Goal: Task Accomplishment & Management: Manage account settings

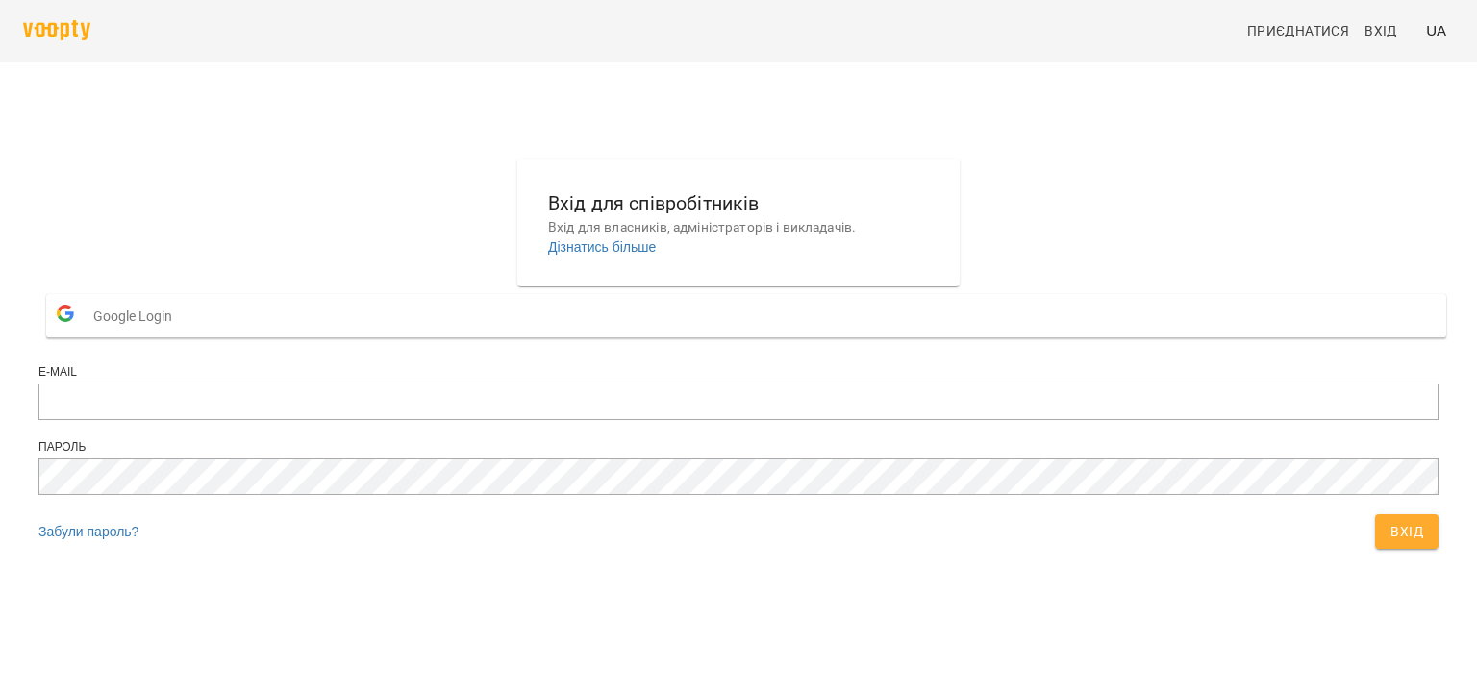
click at [673, 420] on input "email" at bounding box center [738, 402] width 1400 height 37
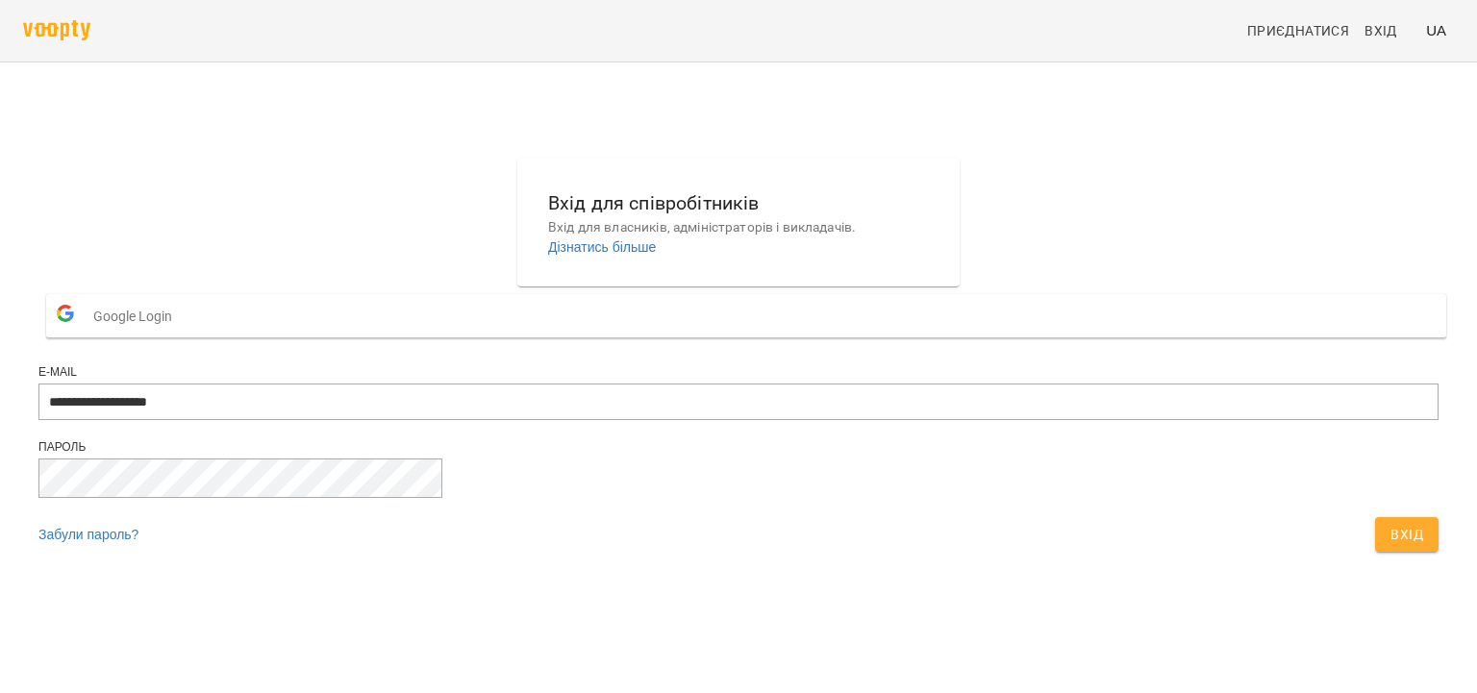
type input "**********"
click at [1375, 517] on button "Вхід" at bounding box center [1406, 534] width 63 height 35
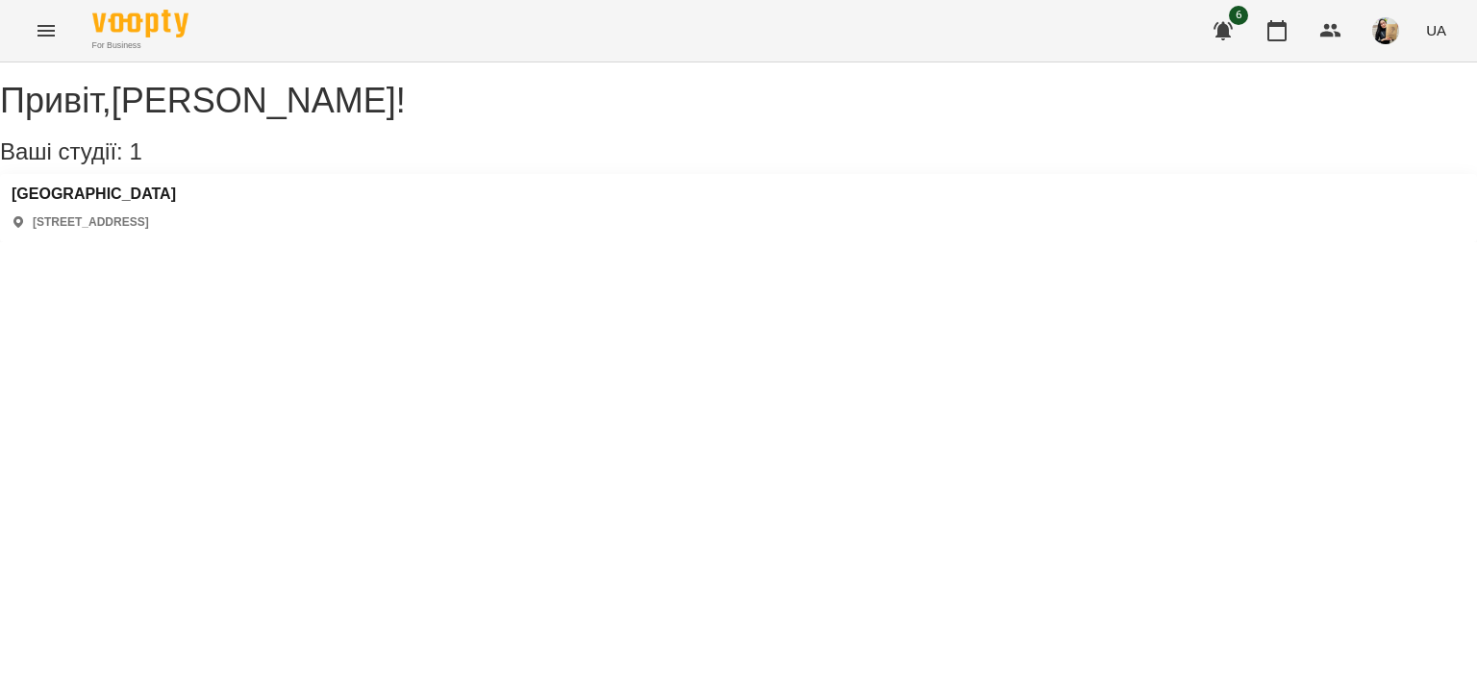
click at [46, 37] on icon "Menu" at bounding box center [45, 31] width 17 height 12
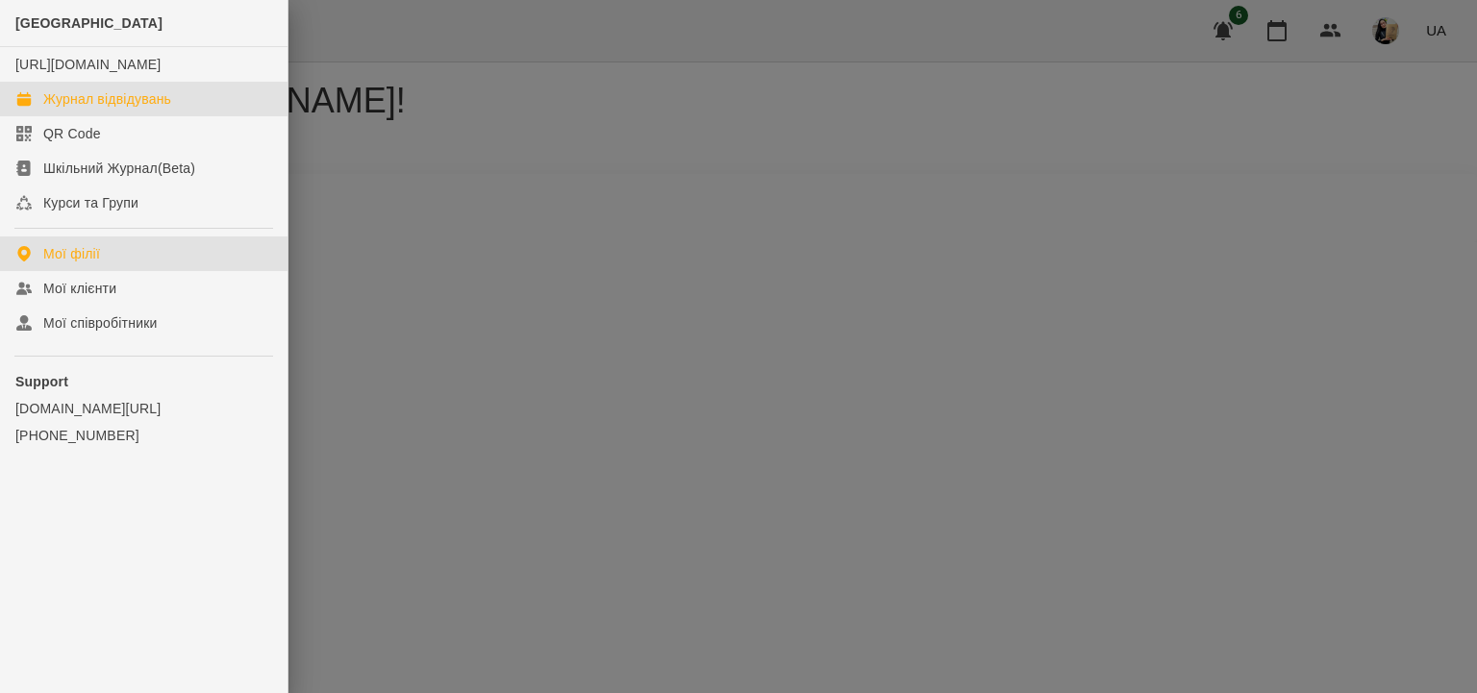
click at [85, 109] on div "Журнал відвідувань" at bounding box center [107, 98] width 128 height 19
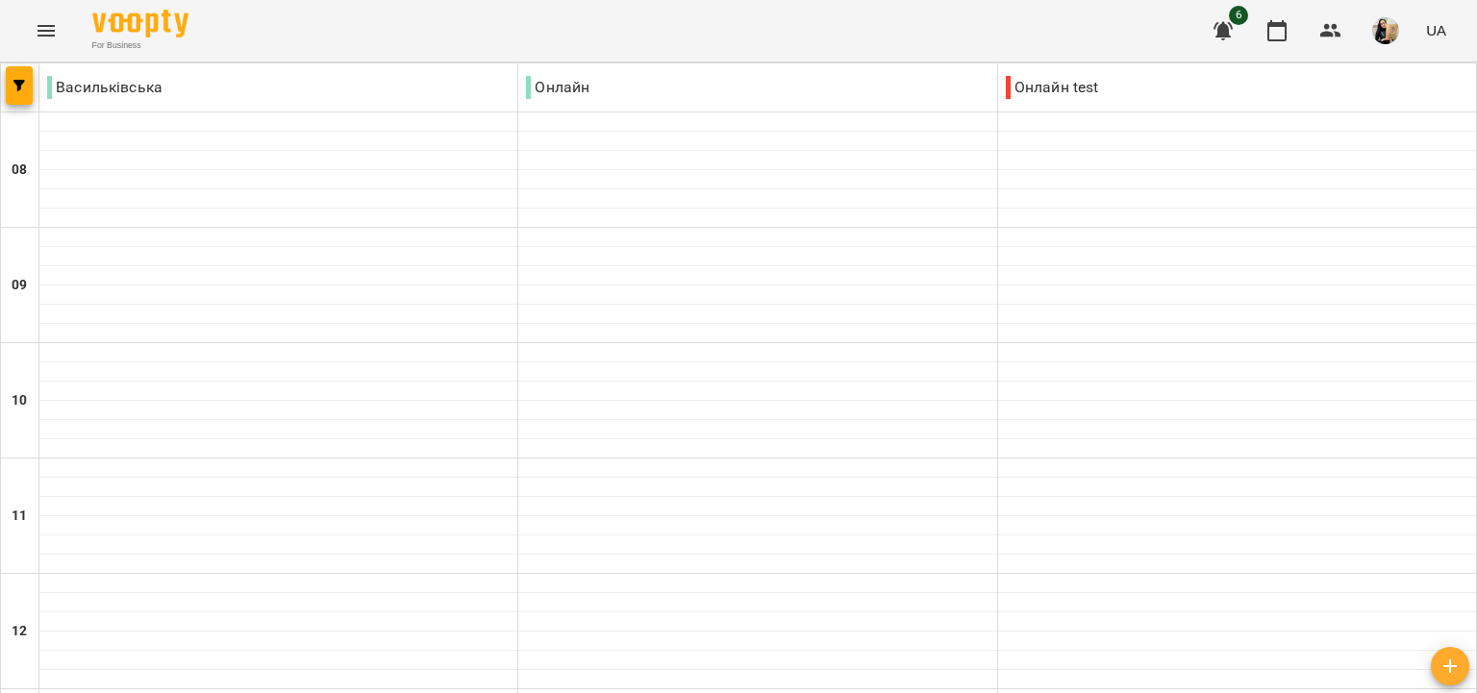
type input "**********"
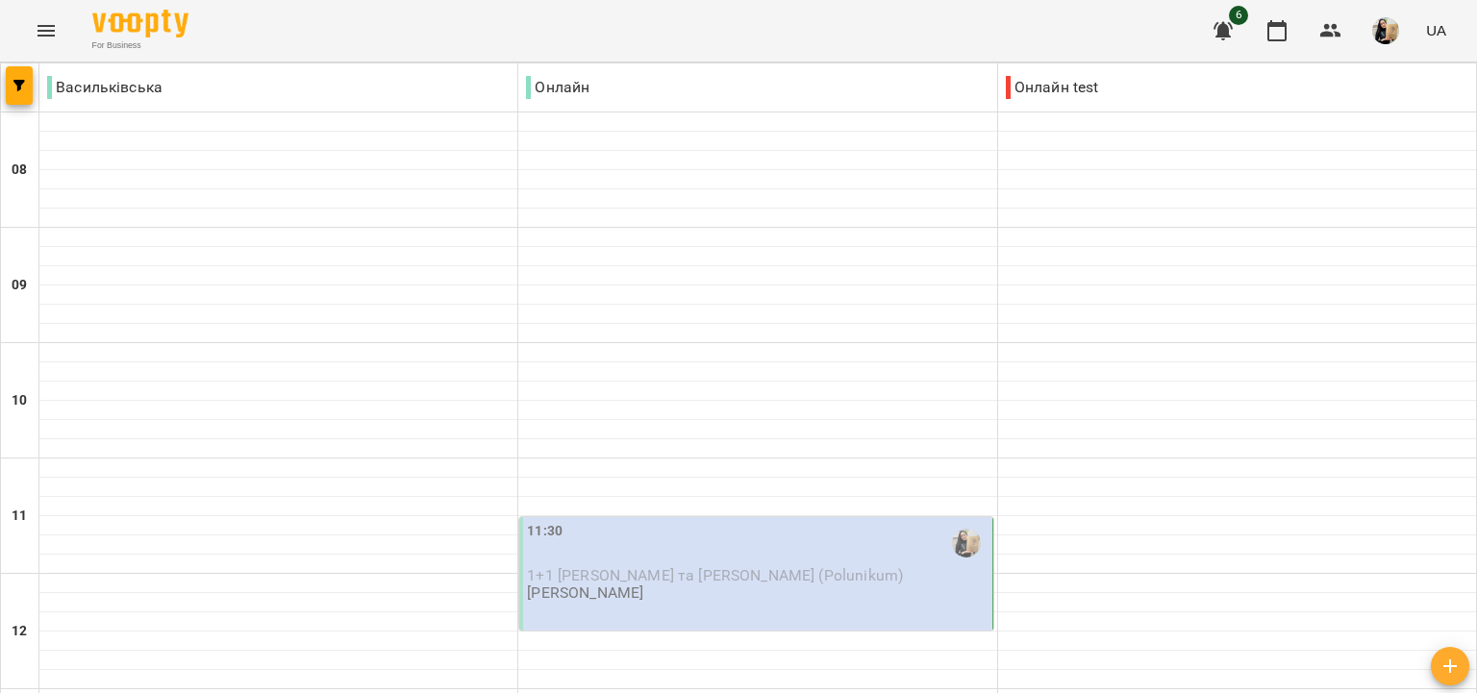
scroll to position [442, 0]
click at [643, 585] on p "[PERSON_NAME]" at bounding box center [585, 593] width 116 height 16
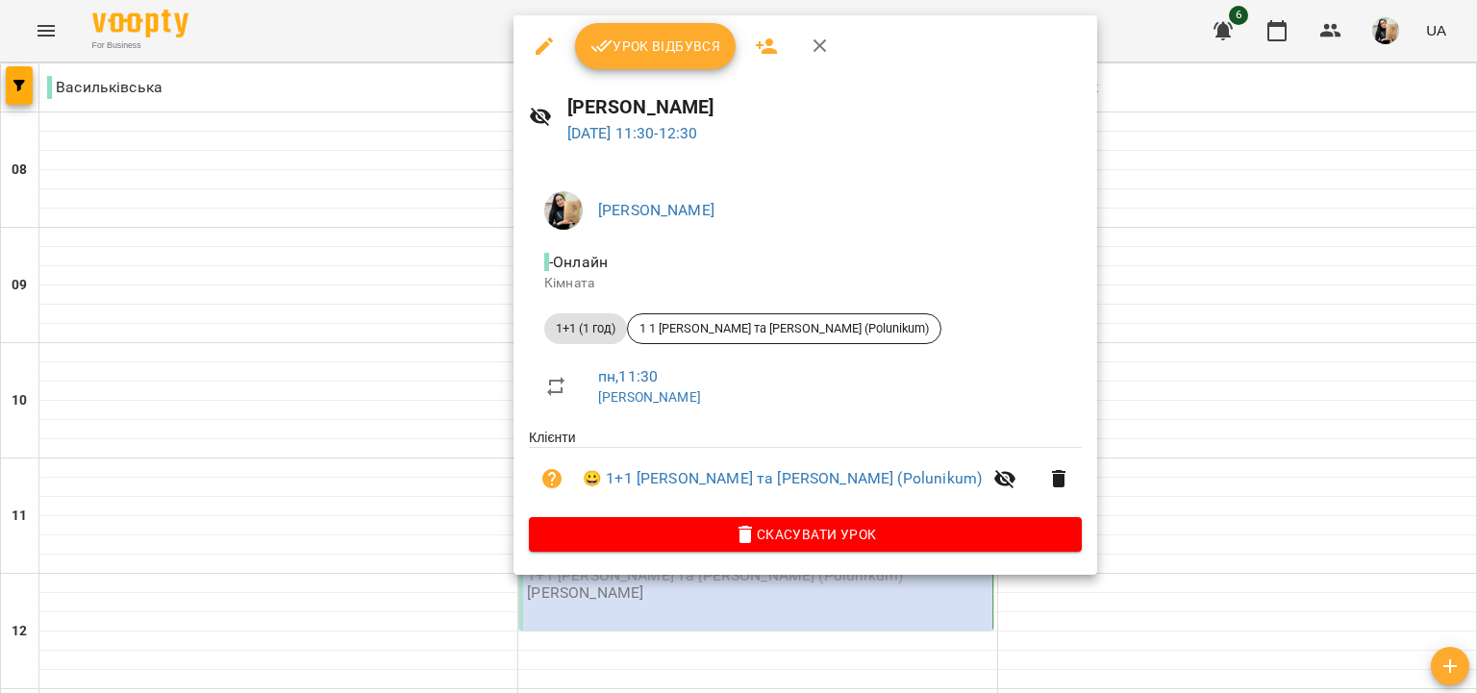
click at [652, 59] on button "Урок відбувся" at bounding box center [656, 46] width 162 height 46
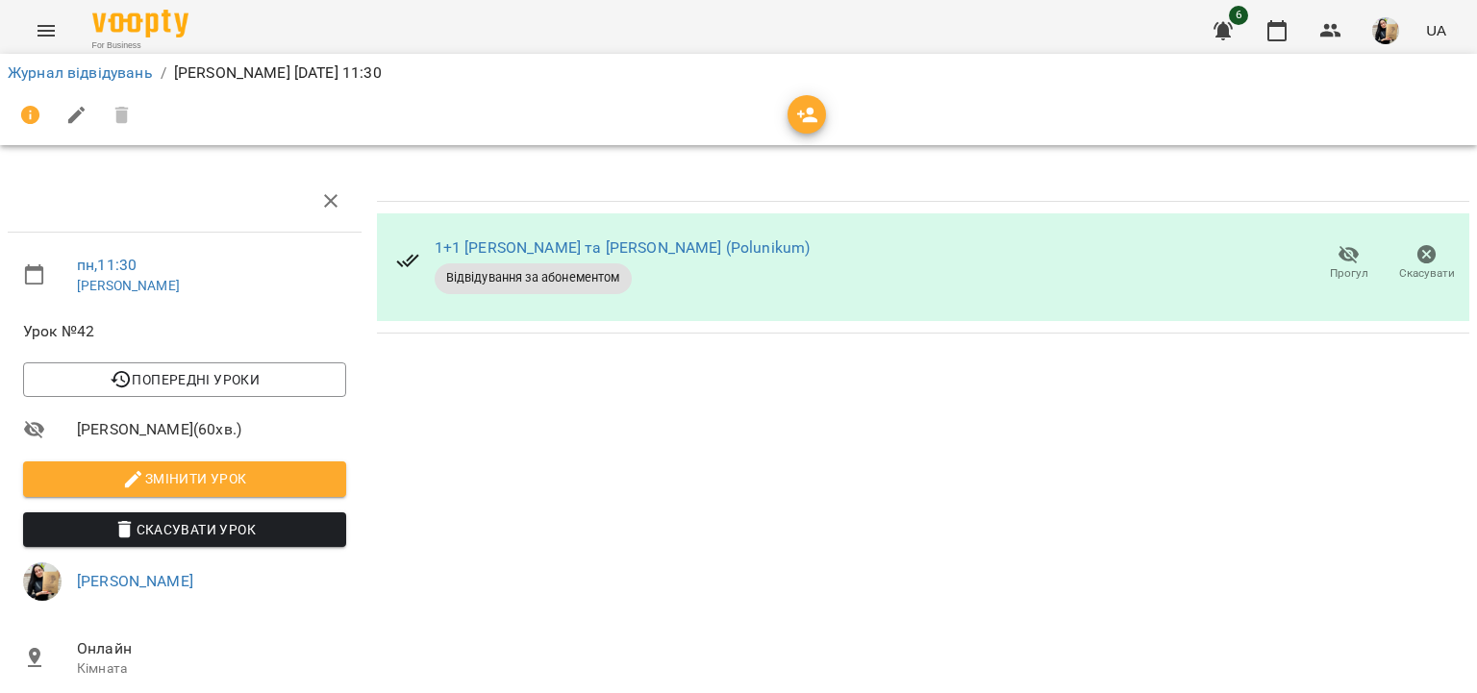
click at [1344, 260] on span "Прогул" at bounding box center [1348, 262] width 55 height 38
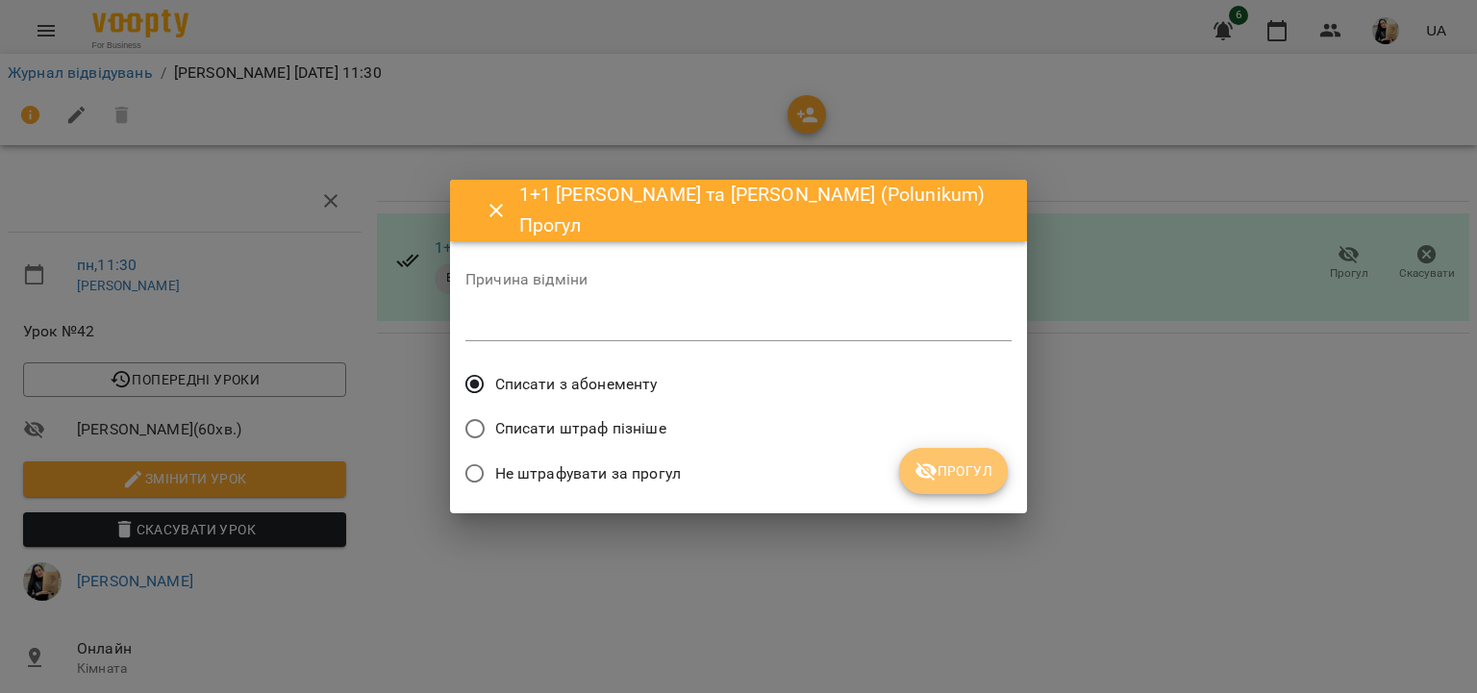
click at [934, 471] on icon "submit" at bounding box center [925, 471] width 21 height 18
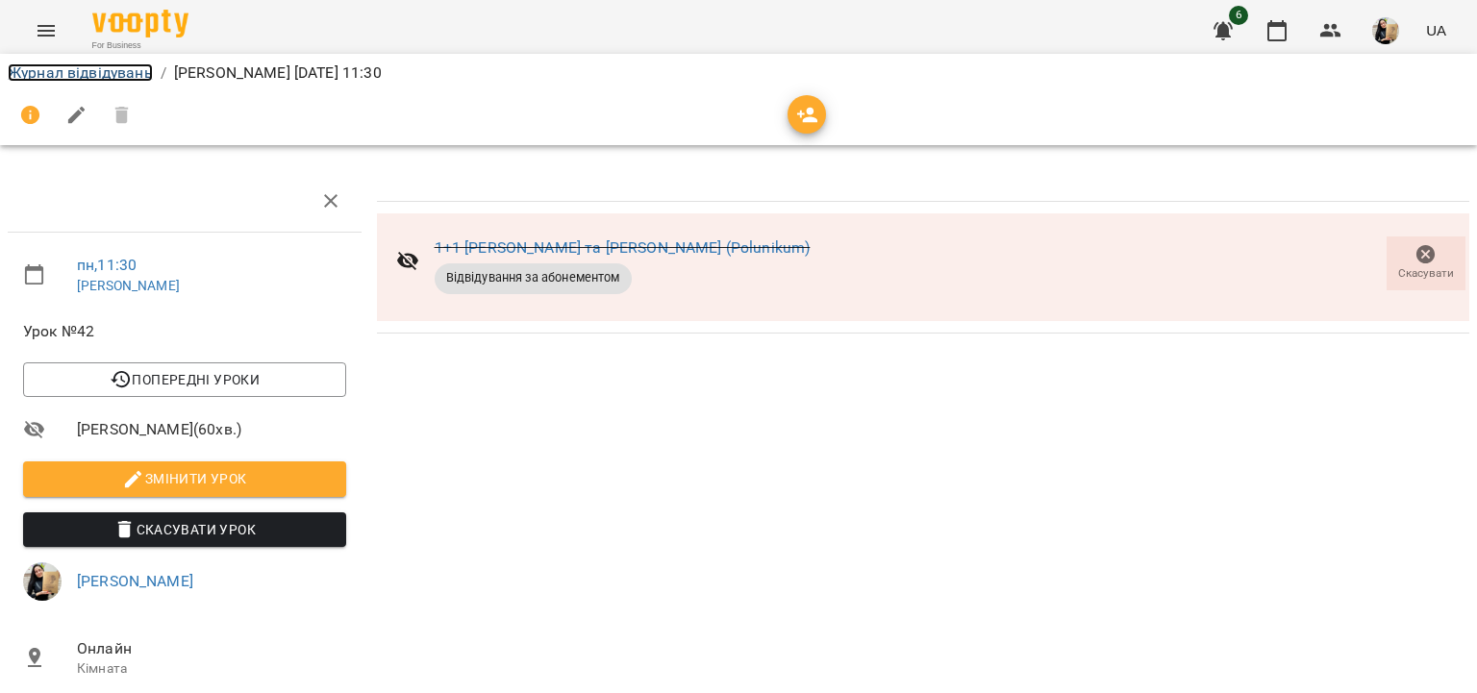
click at [119, 73] on link "Журнал відвідувань" at bounding box center [80, 72] width 145 height 18
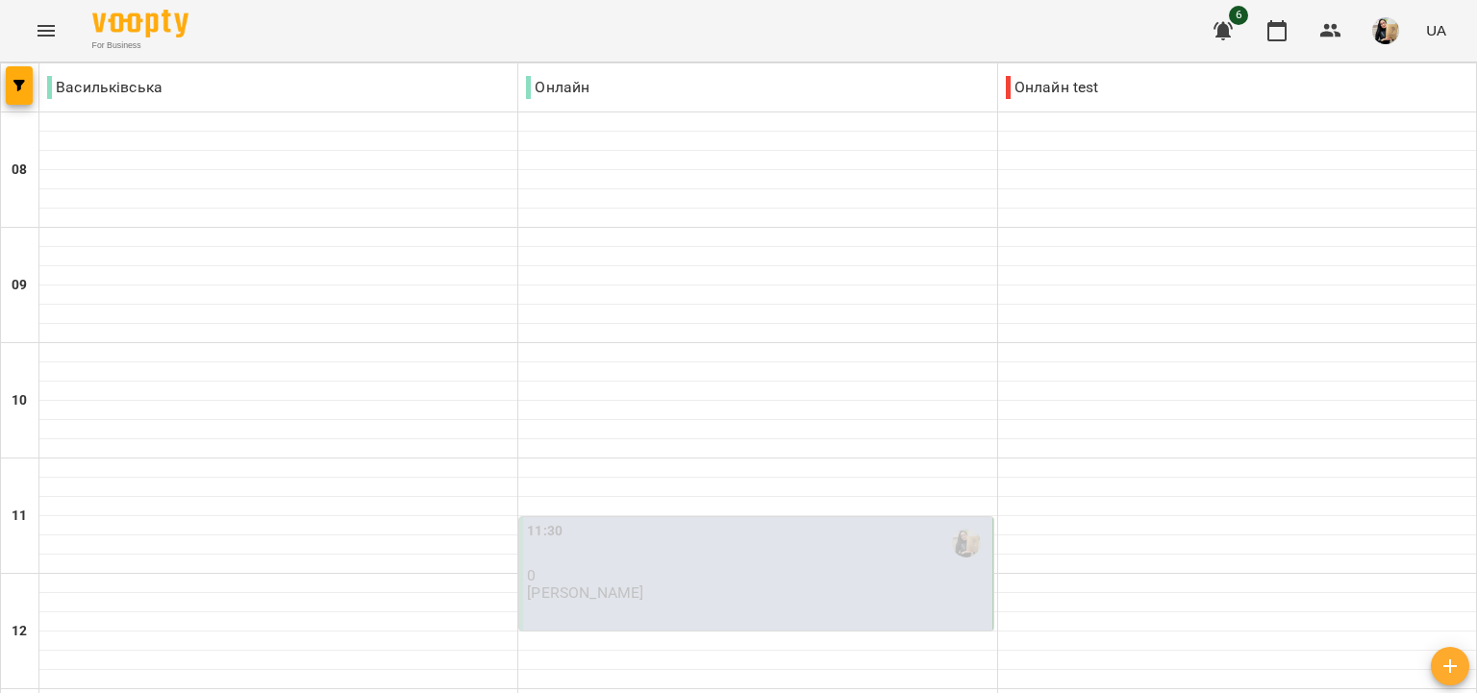
scroll to position [1108, 0]
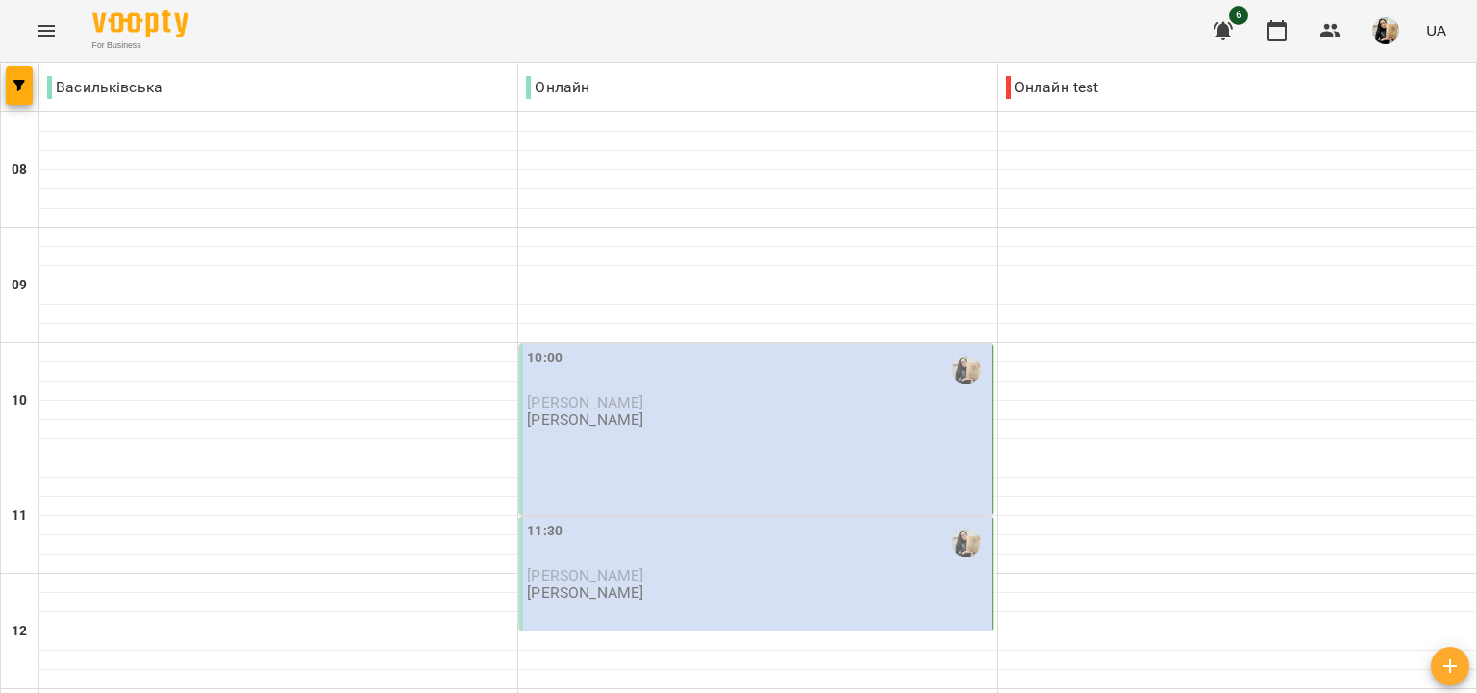
scroll to position [0, 0]
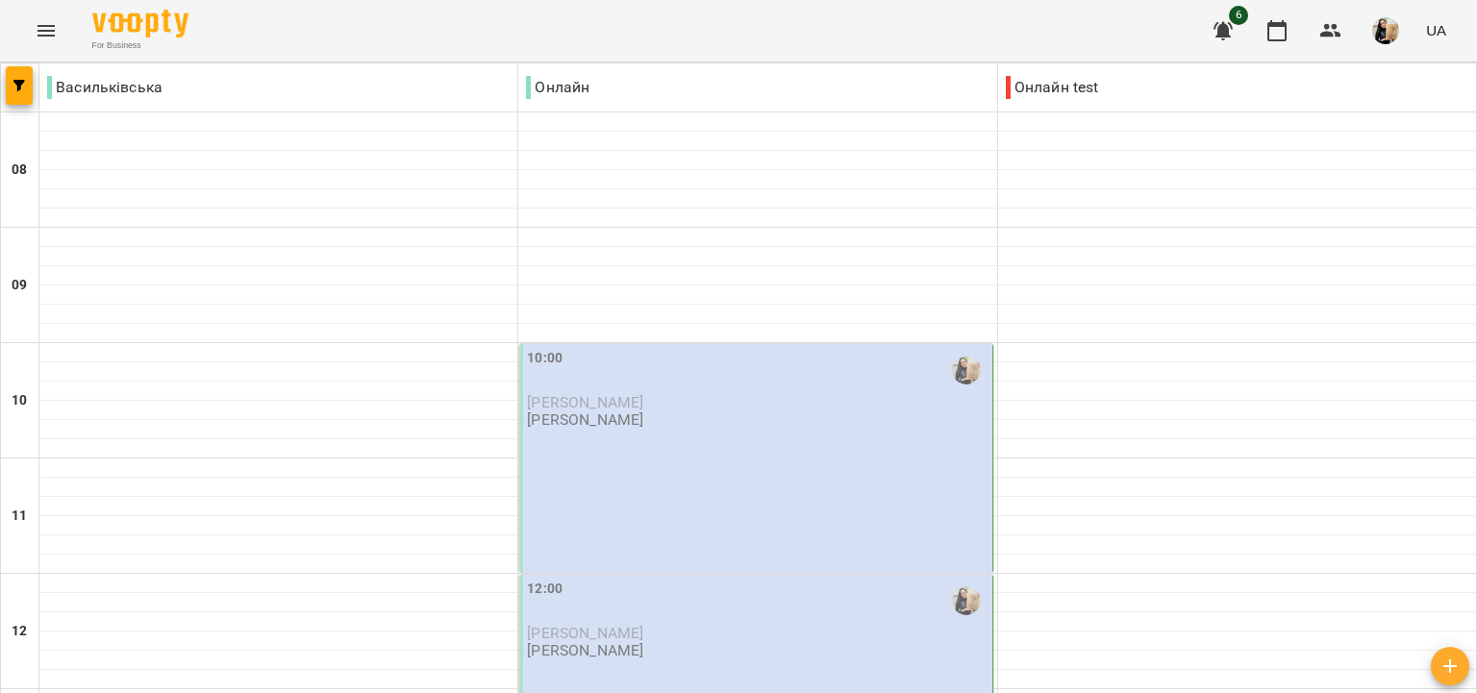
scroll to position [886, 0]
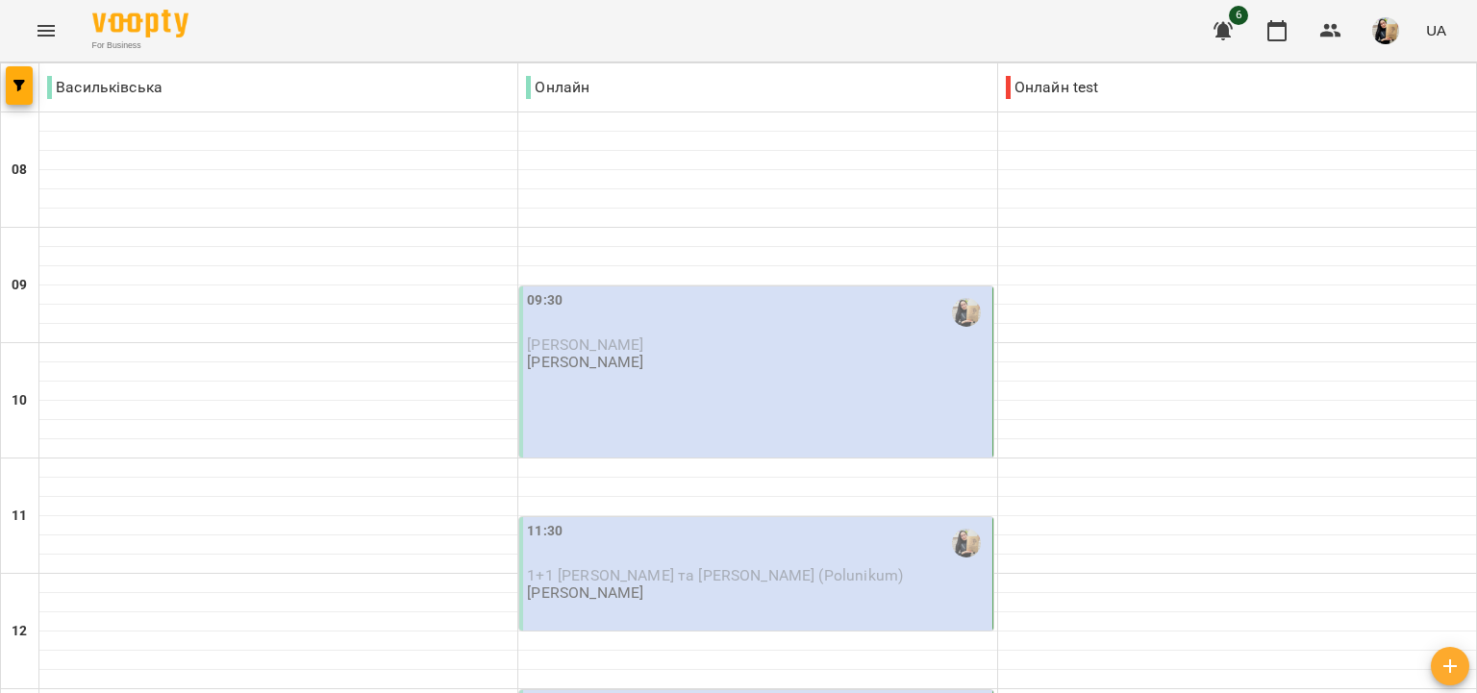
scroll to position [664, 0]
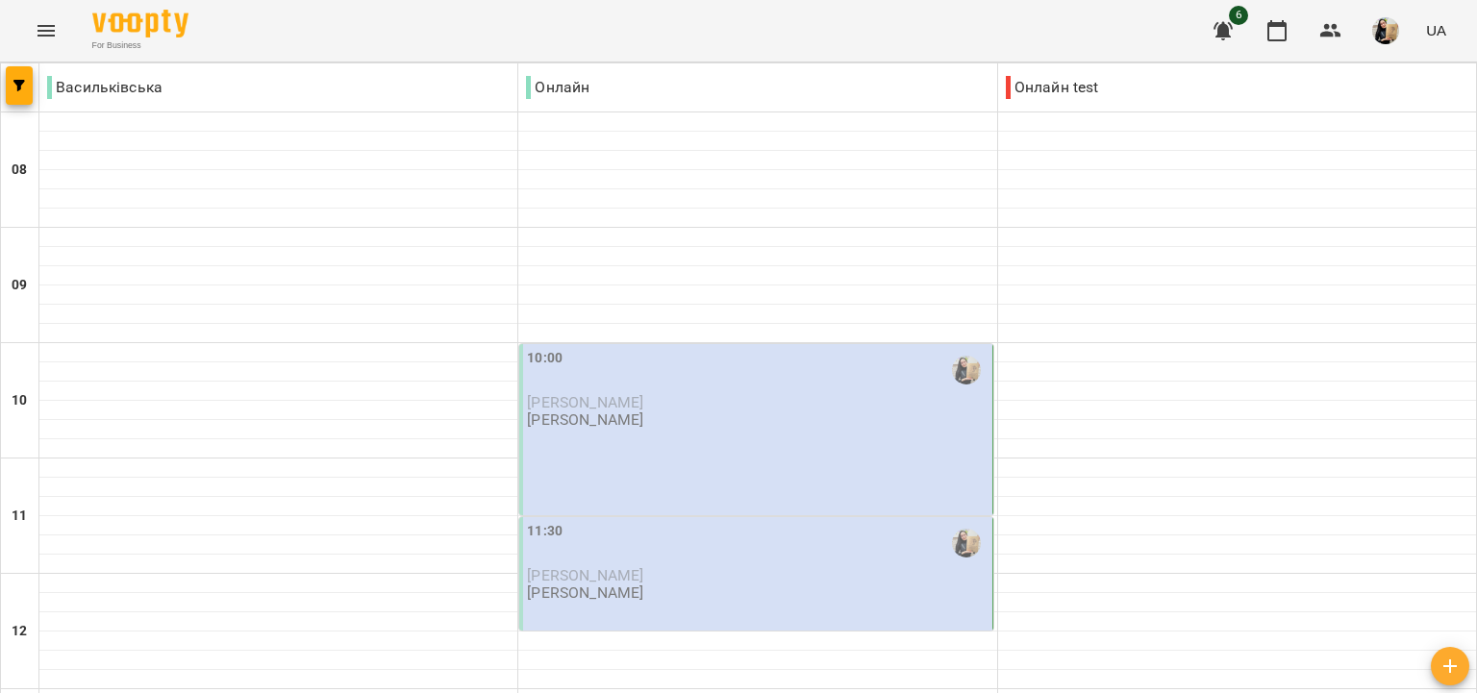
scroll to position [1218, 0]
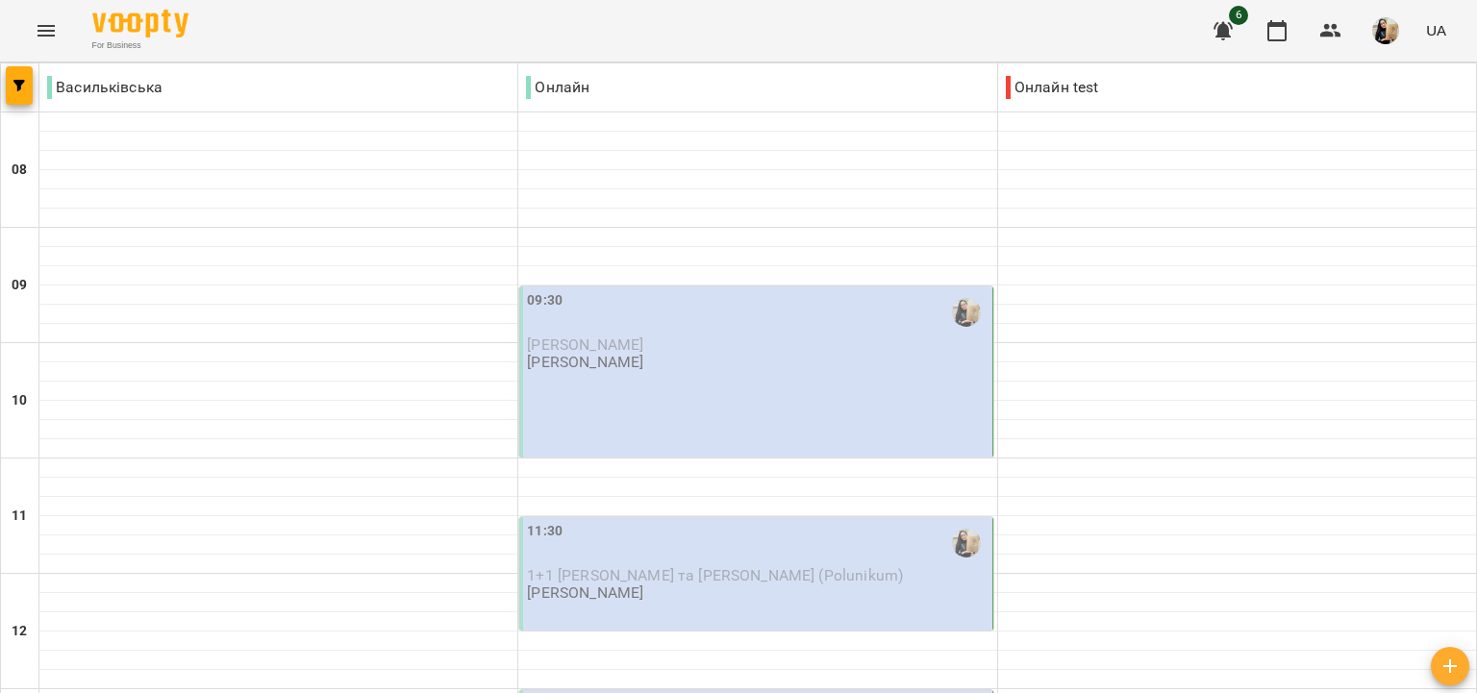
scroll to position [1277, 0]
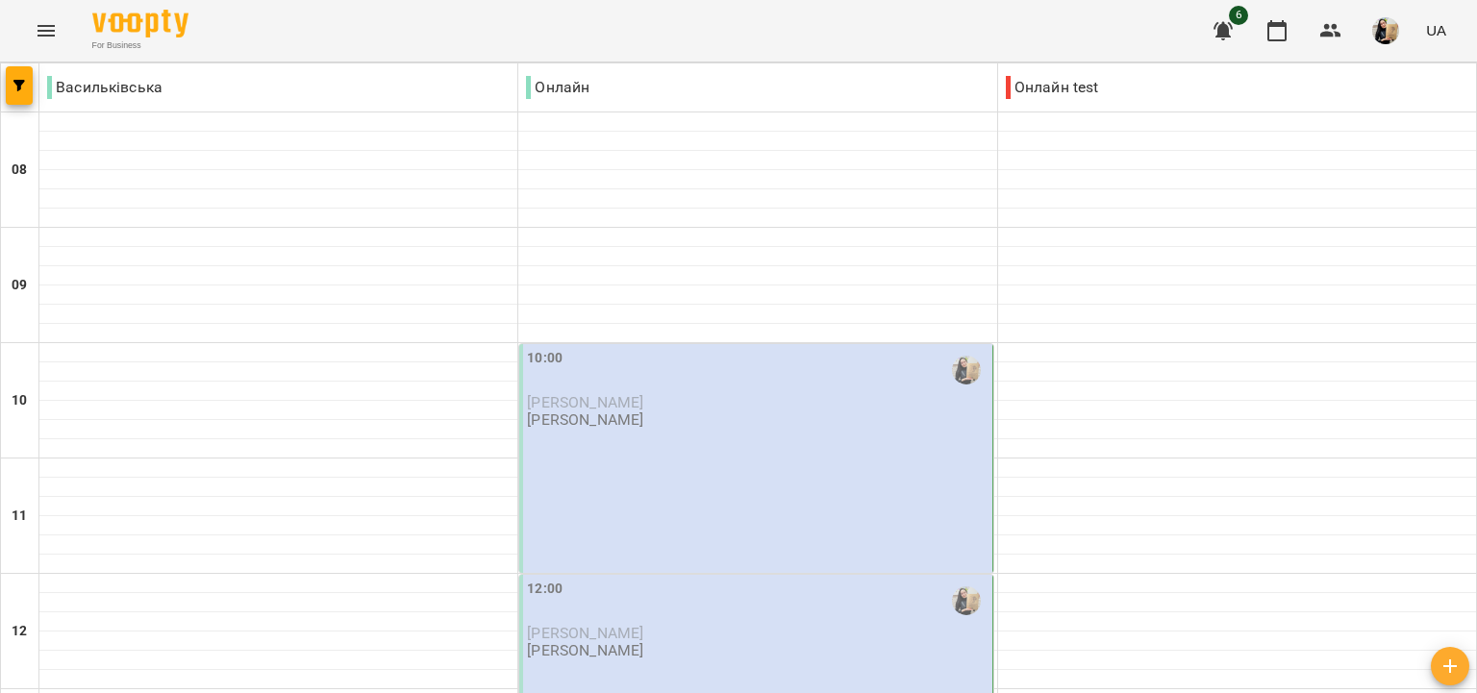
scroll to position [554, 0]
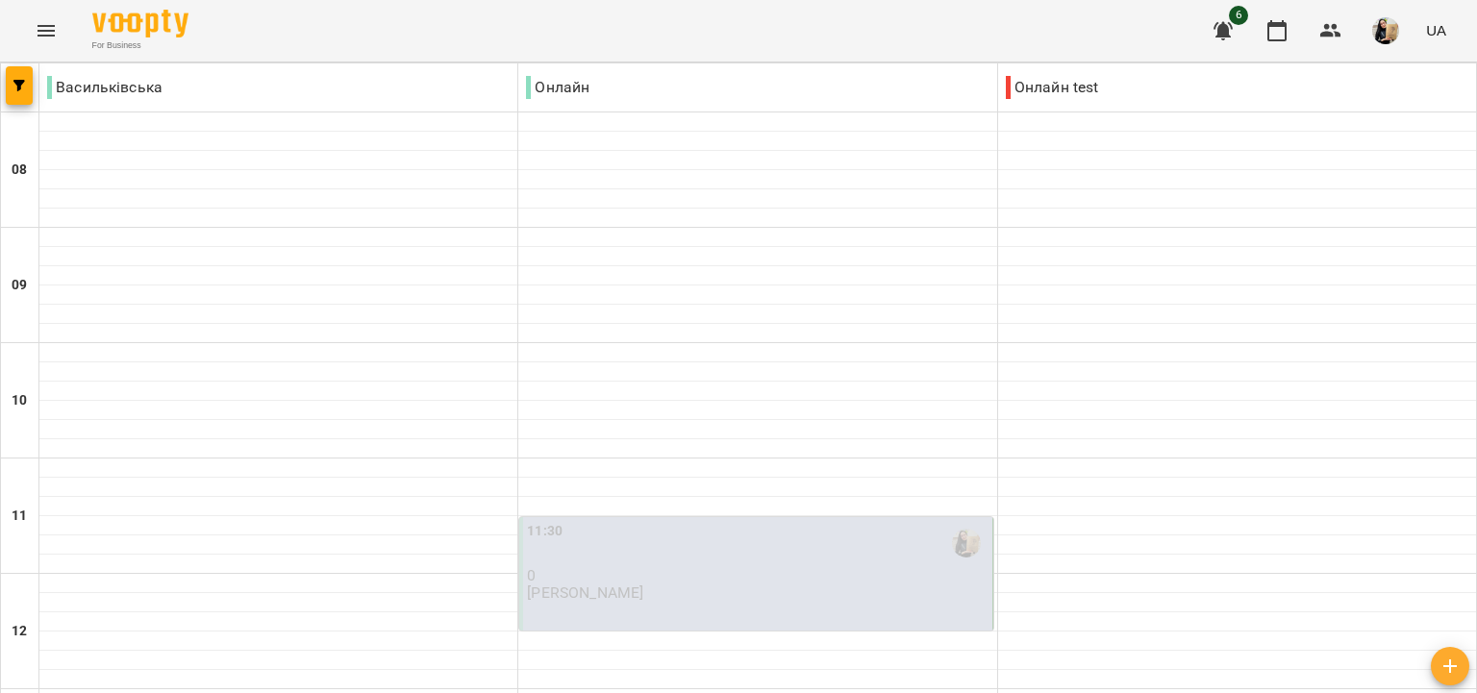
scroll to position [1108, 0]
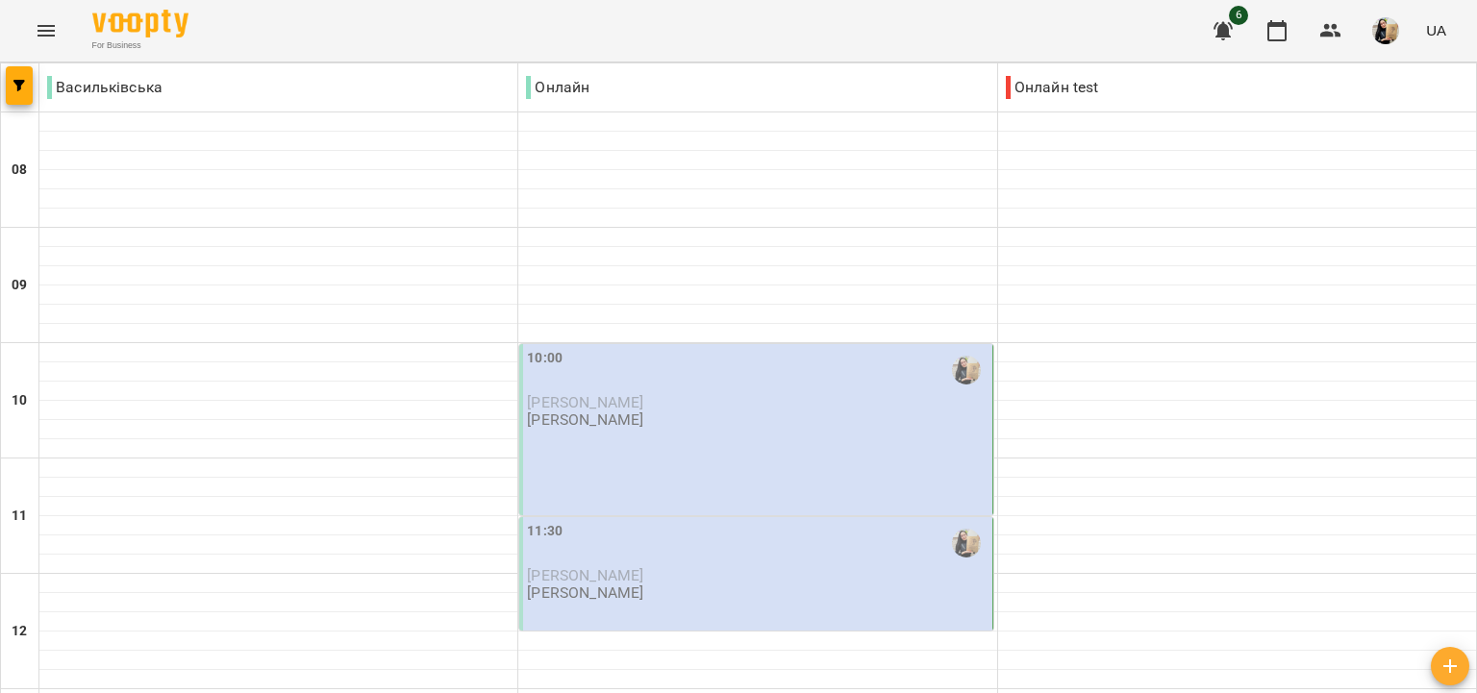
scroll to position [442, 0]
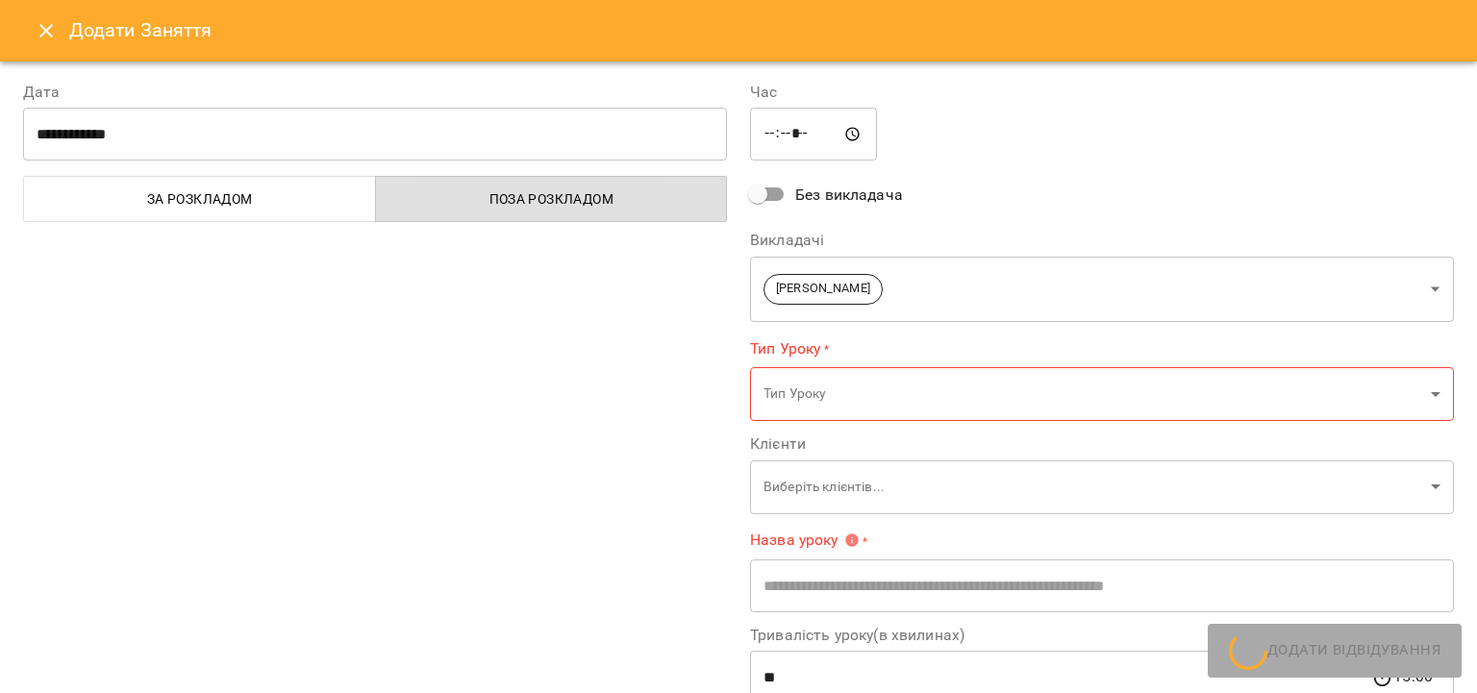
type input "**********"
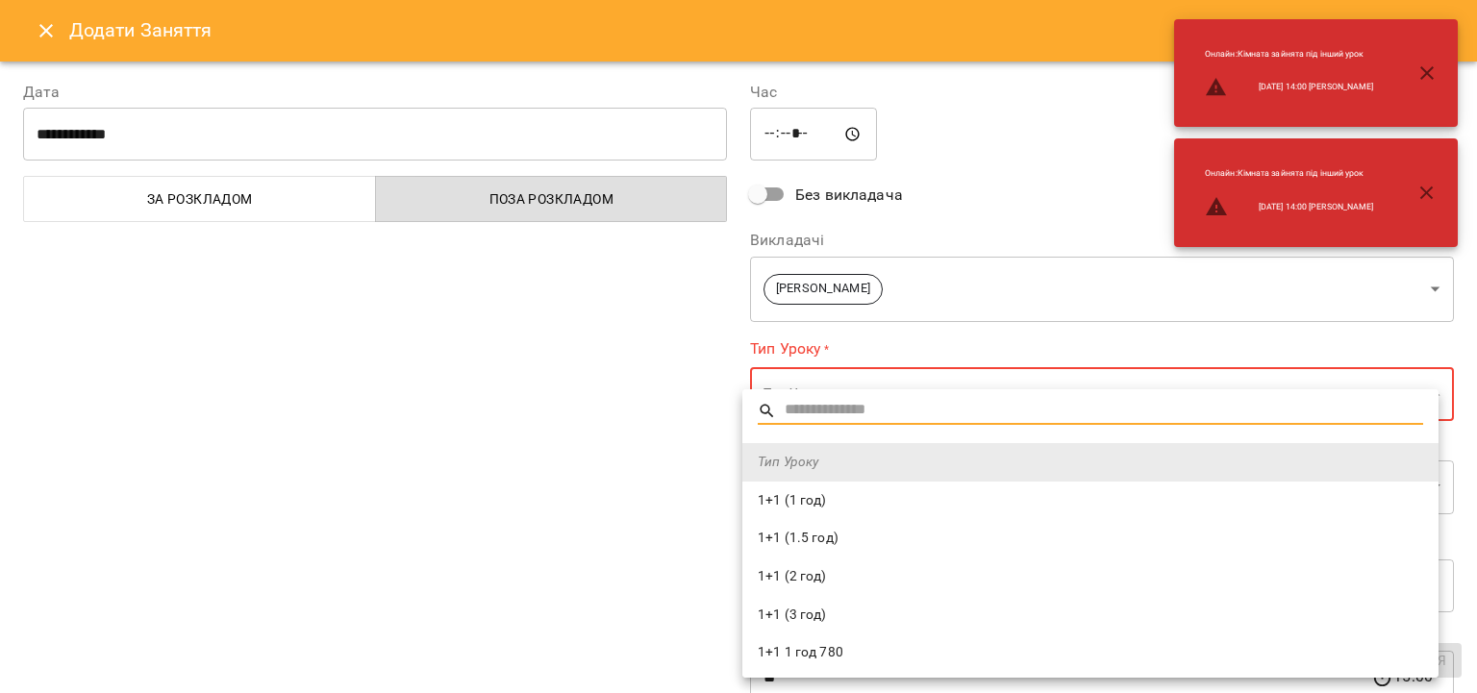
scroll to position [332, 0]
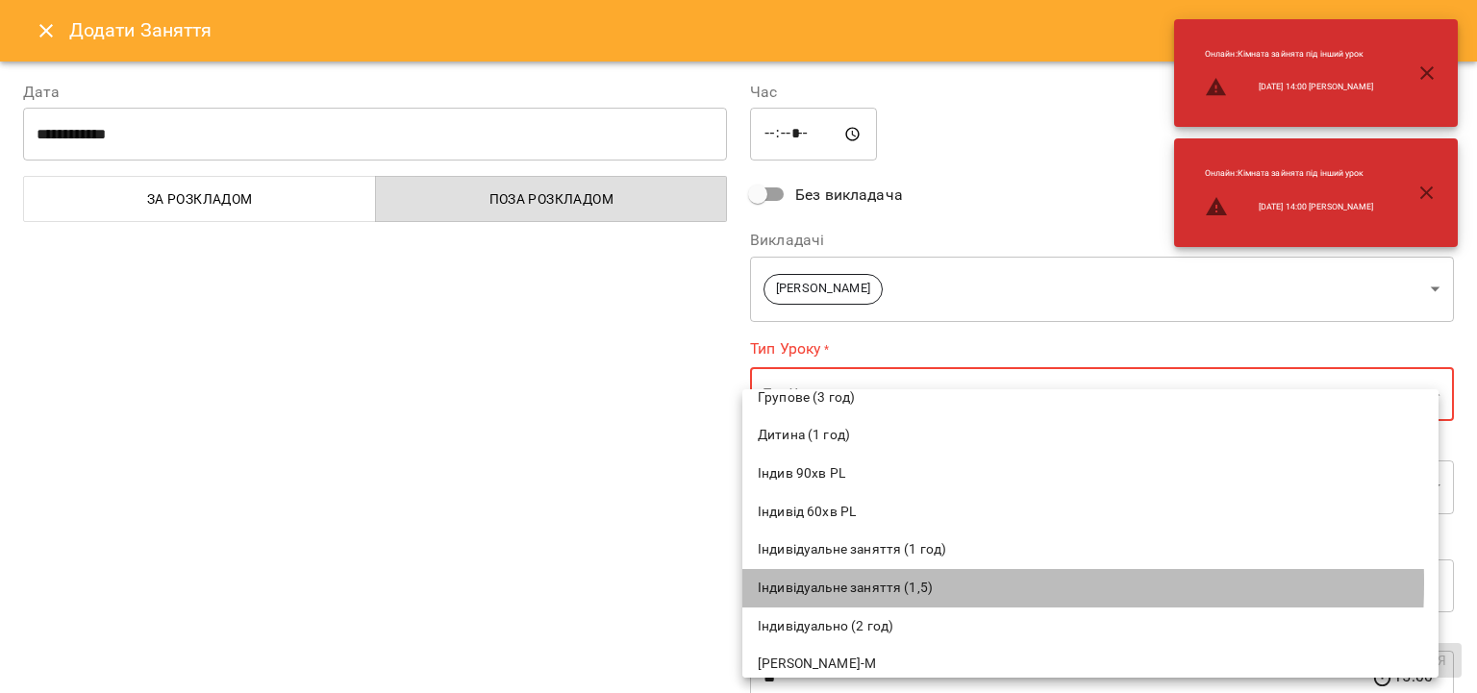
click at [852, 583] on span "Індивідуальне заняття (1,5)" at bounding box center [1090, 588] width 665 height 19
type input "**********"
type input "**"
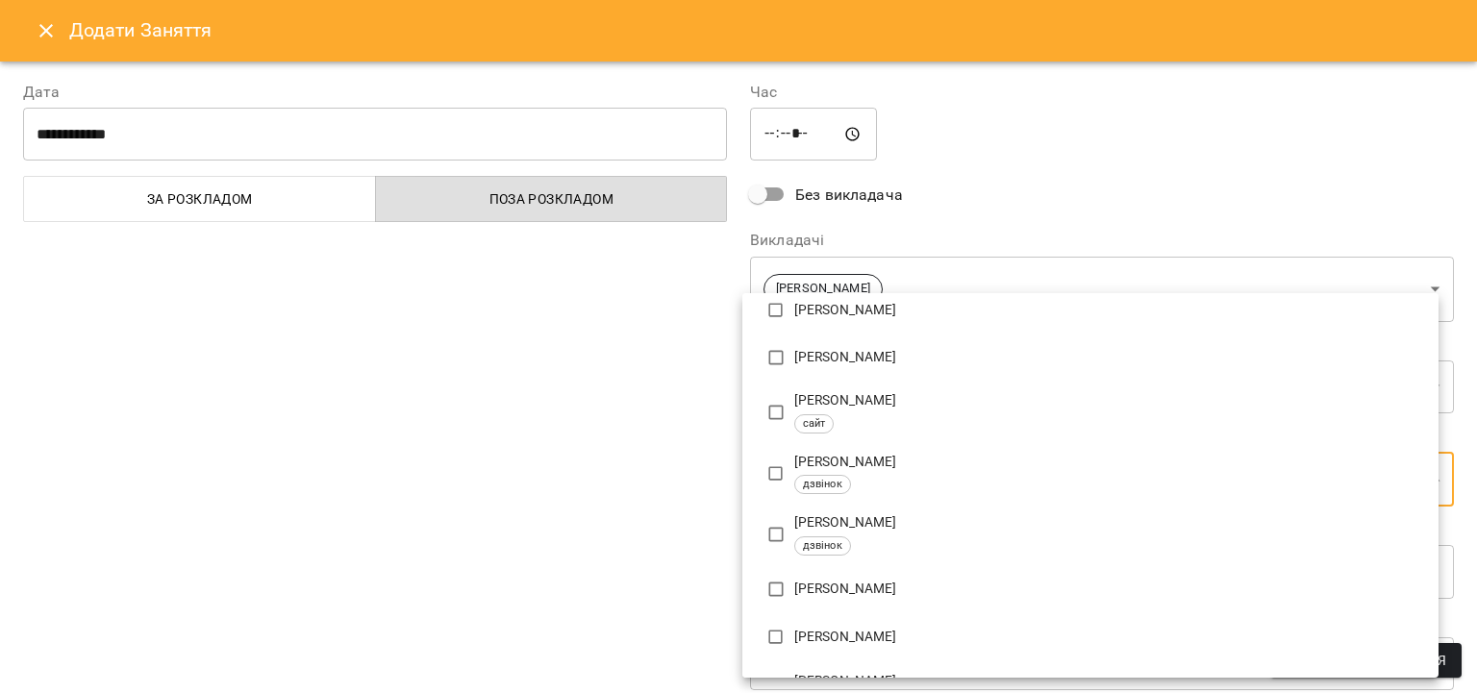
scroll to position [3034, 0]
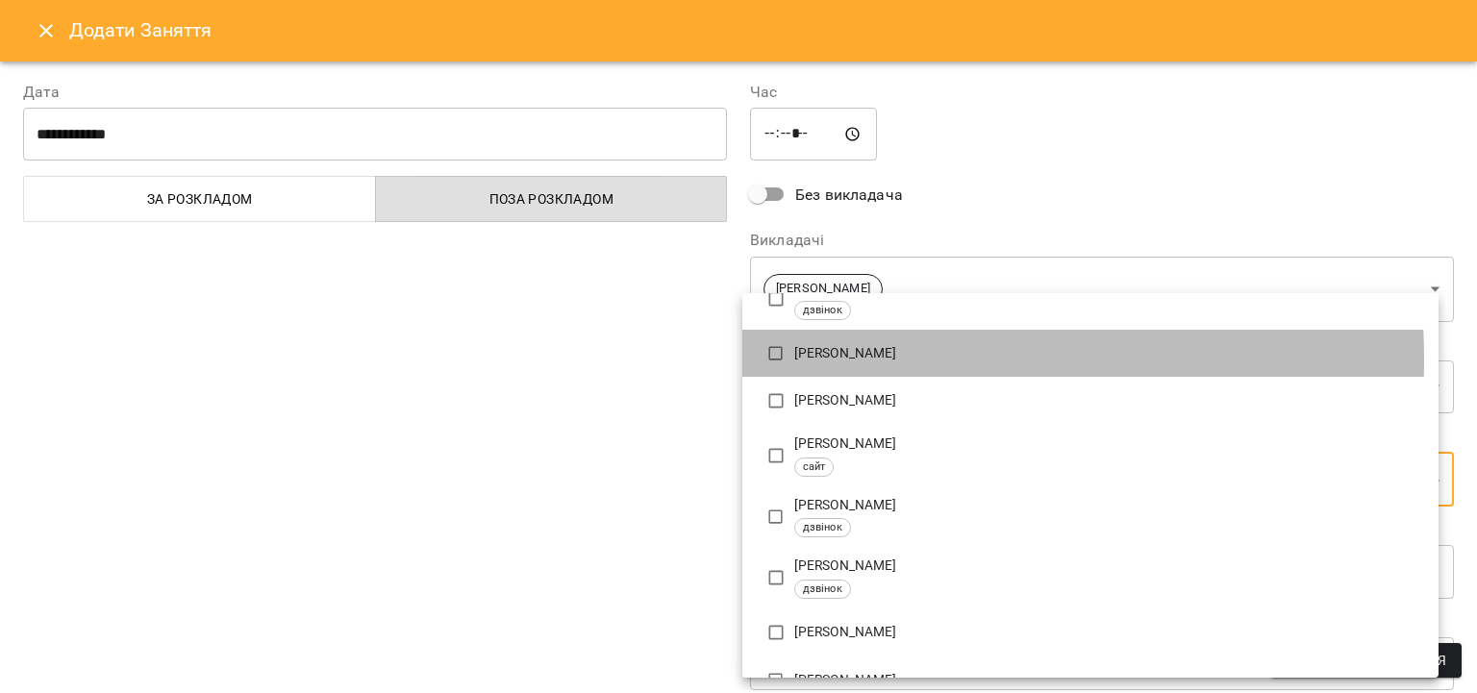
click at [836, 360] on p "Оксана Сутулова" at bounding box center [1108, 353] width 629 height 19
type input "**********"
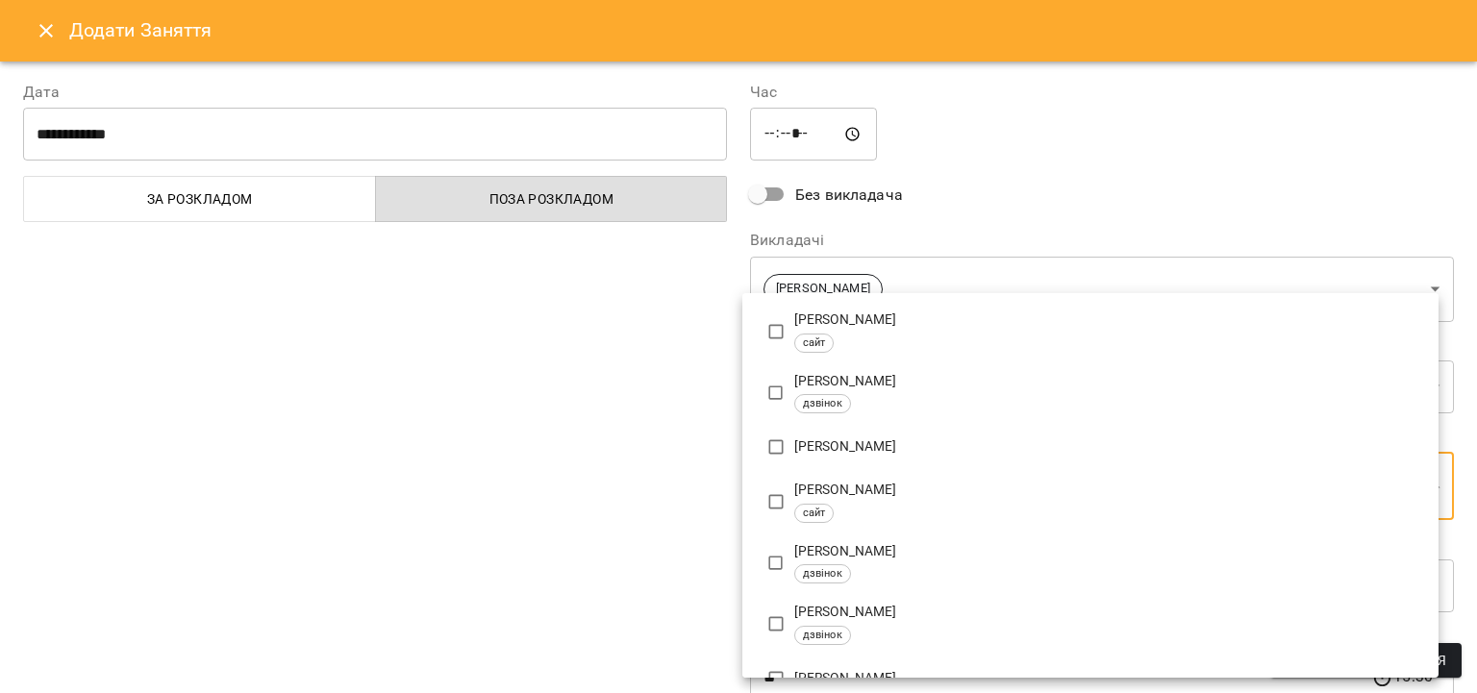
scroll to position [86, 0]
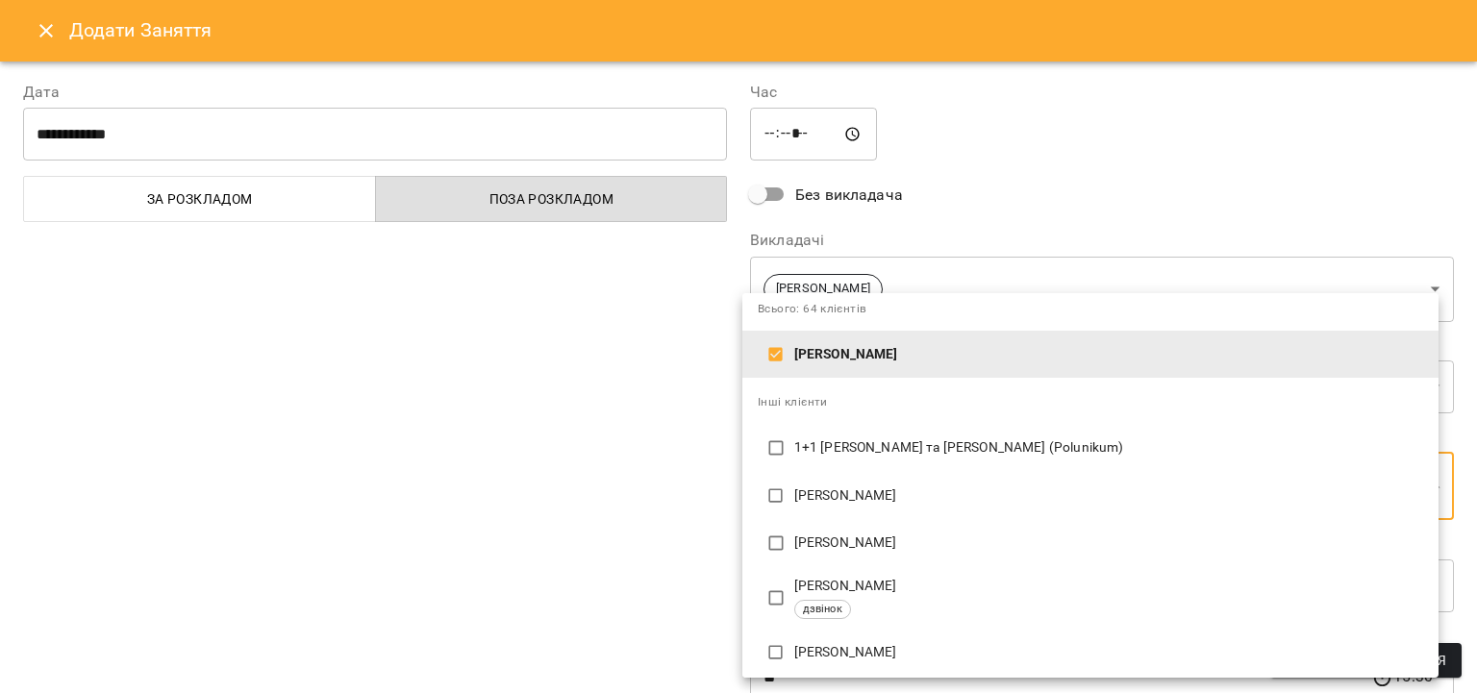
click at [682, 471] on div at bounding box center [738, 346] width 1477 height 693
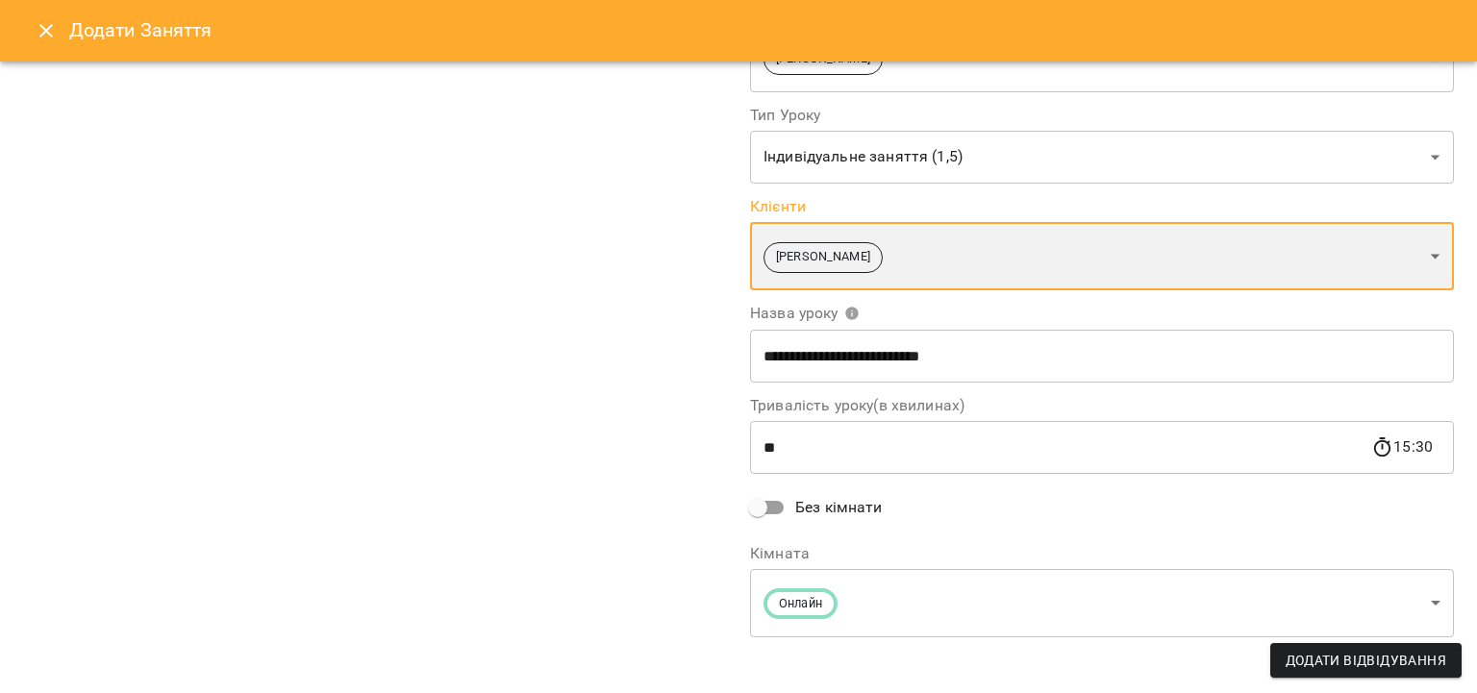
scroll to position [238, 0]
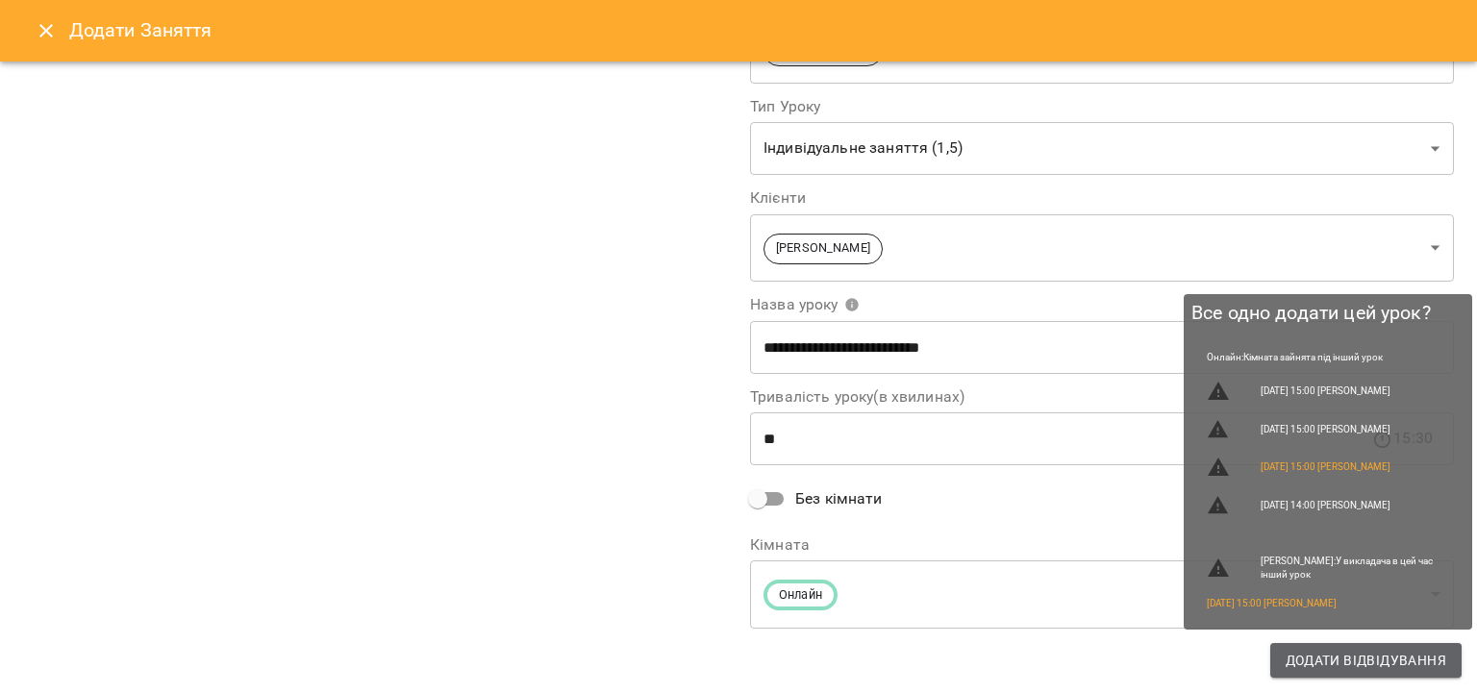
click at [1309, 653] on span "Додати Відвідування" at bounding box center [1366, 660] width 161 height 23
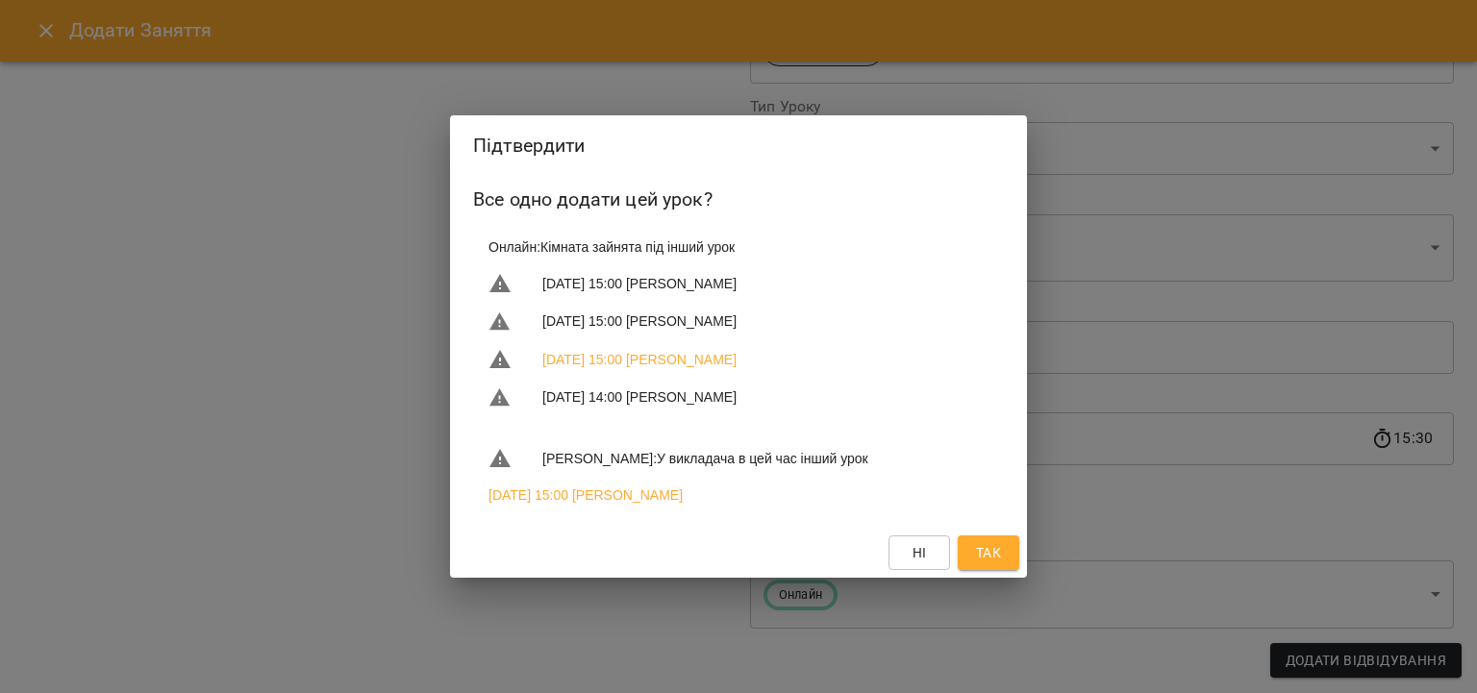
click at [972, 556] on button "Так" at bounding box center [989, 553] width 62 height 35
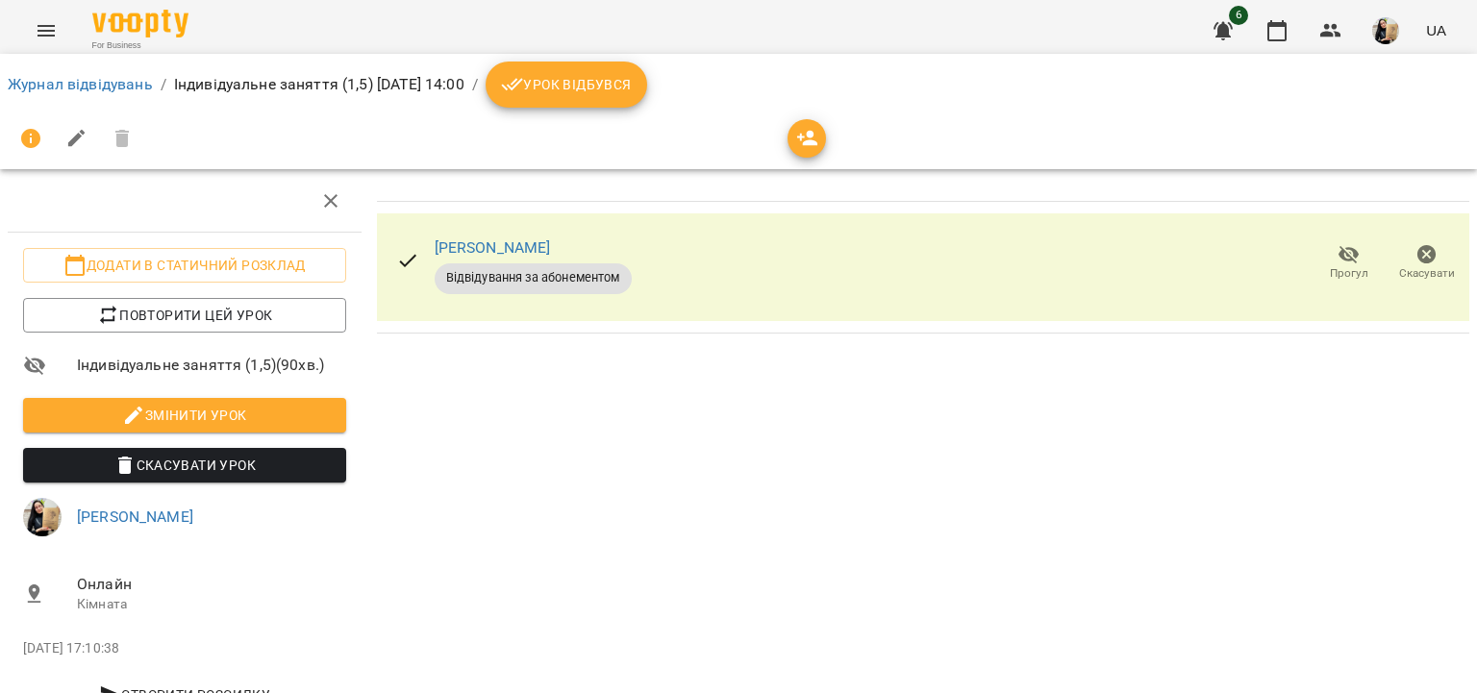
click at [137, 95] on li "Журнал відвідувань" at bounding box center [80, 84] width 145 height 23
click at [137, 92] on link "Журнал відвідувань" at bounding box center [80, 84] width 145 height 18
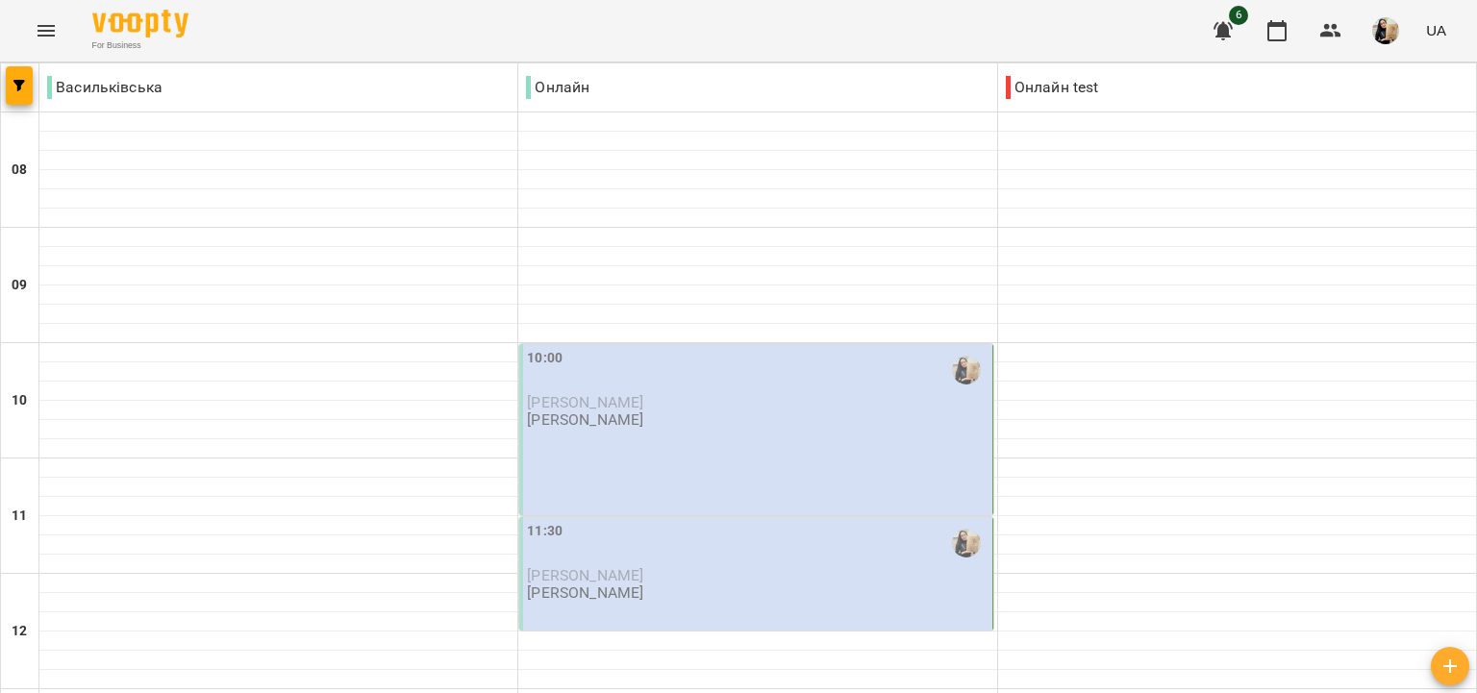
scroll to position [1277, 0]
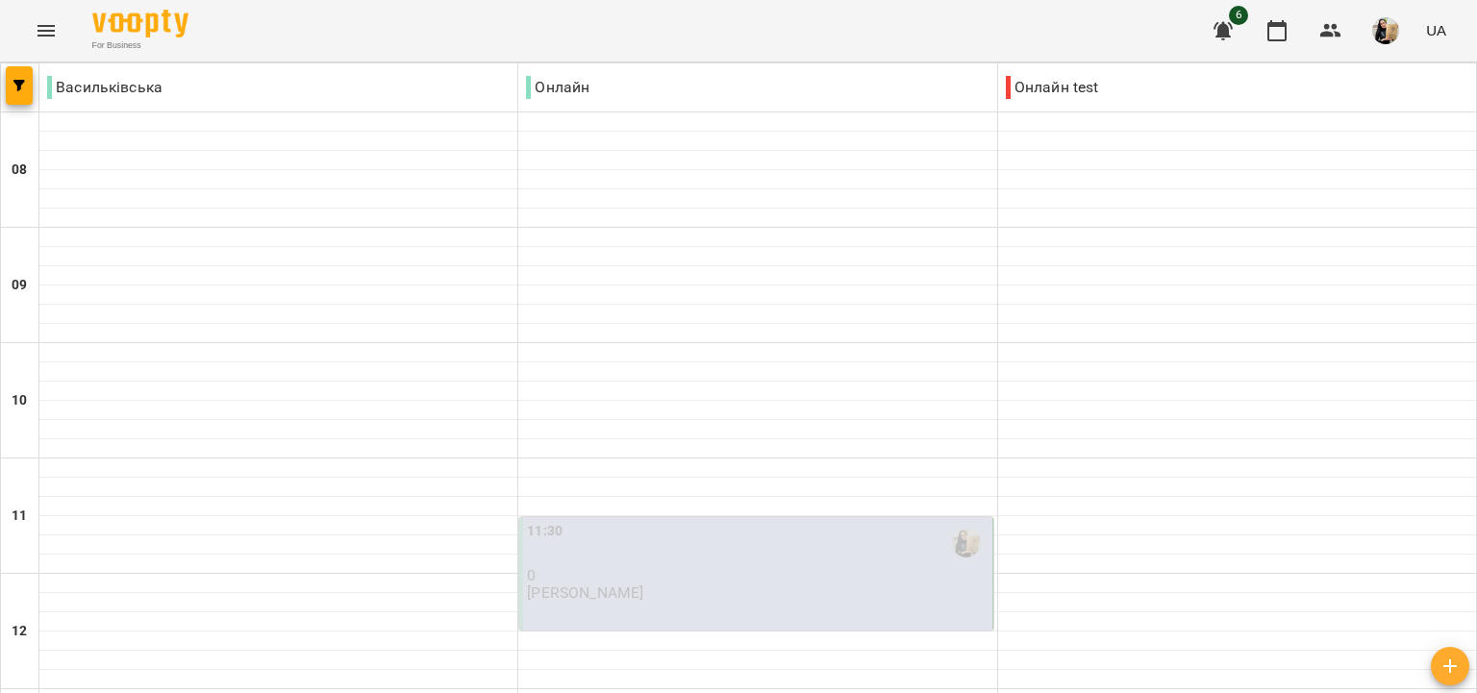
scroll to position [1108, 0]
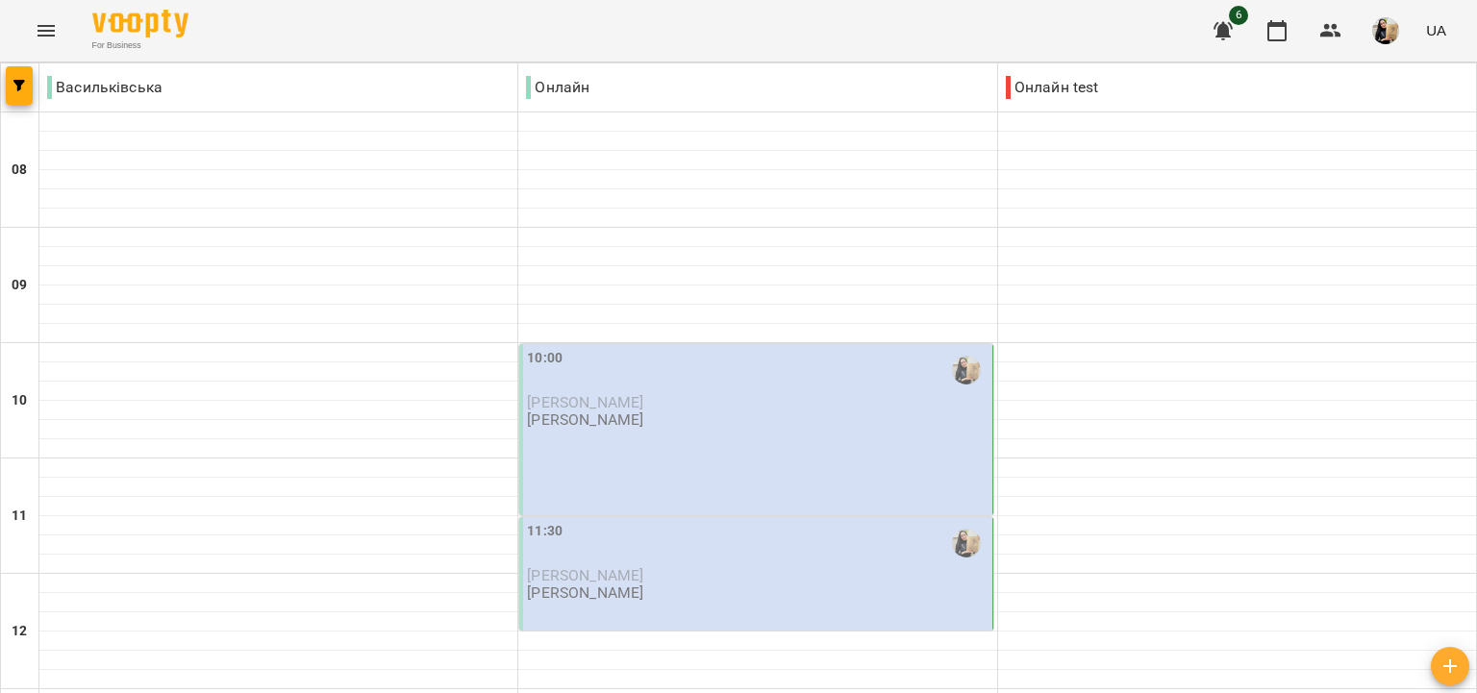
scroll to position [1277, 0]
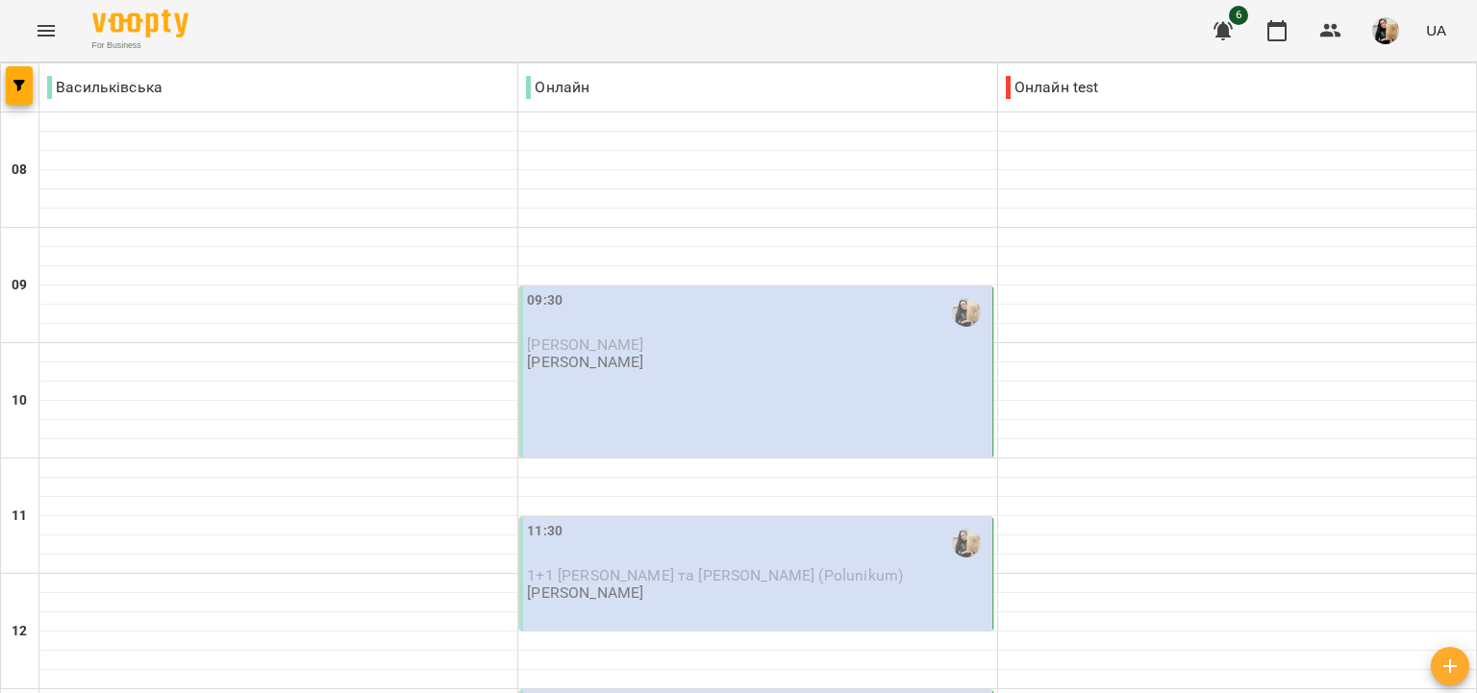
scroll to position [554, 0]
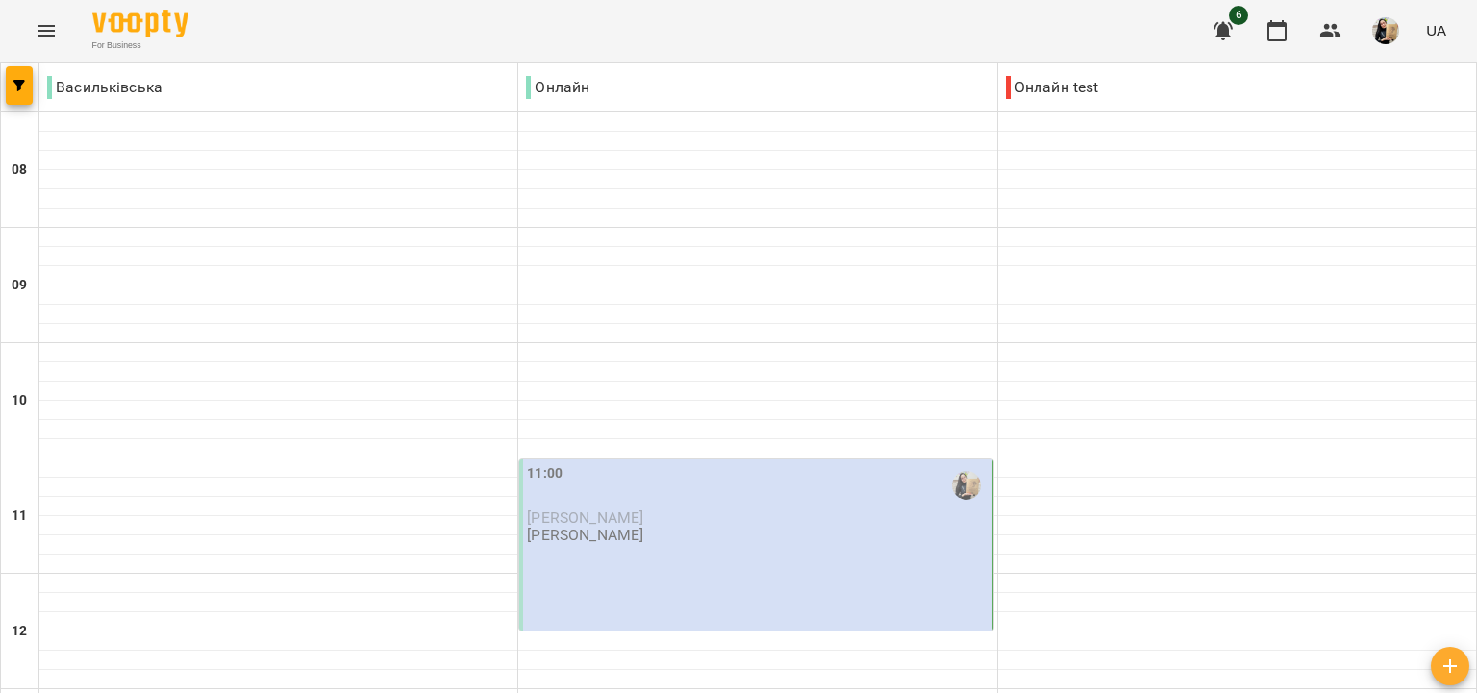
scroll to position [1277, 0]
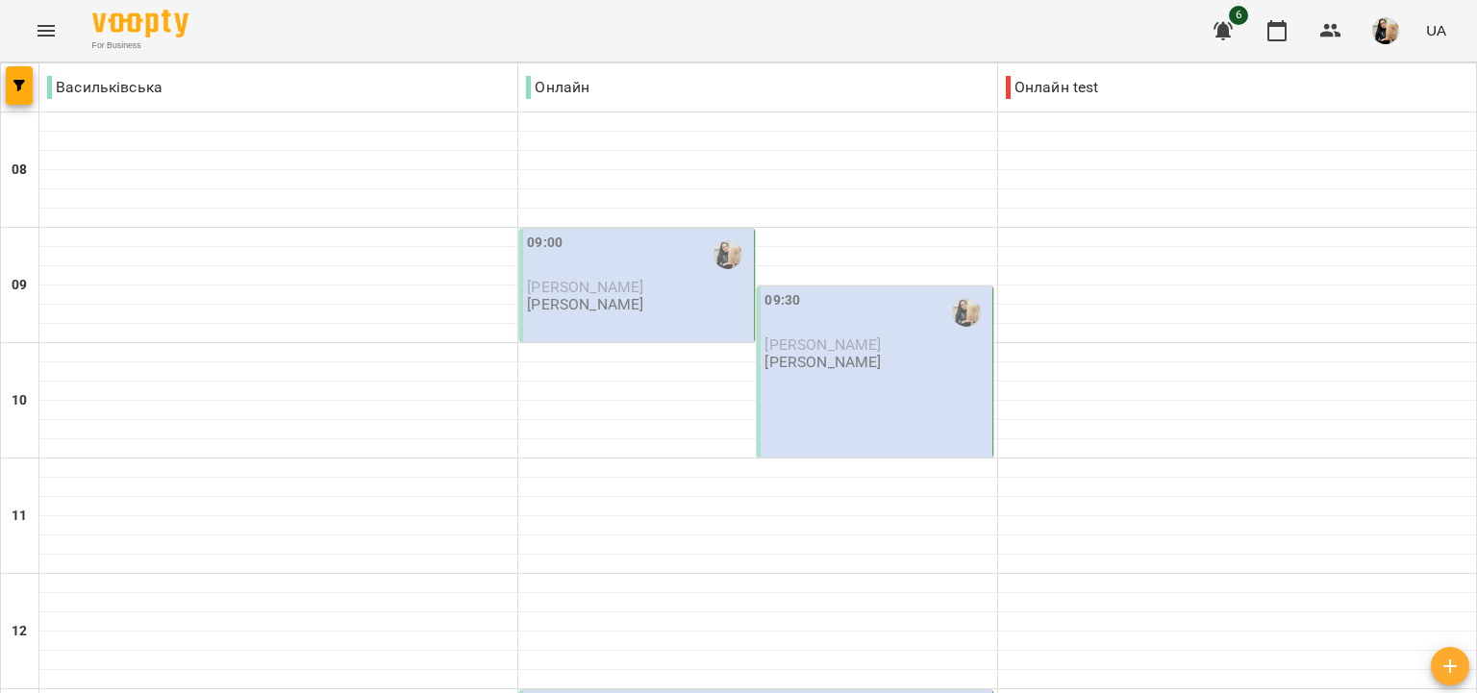
scroll to position [996, 0]
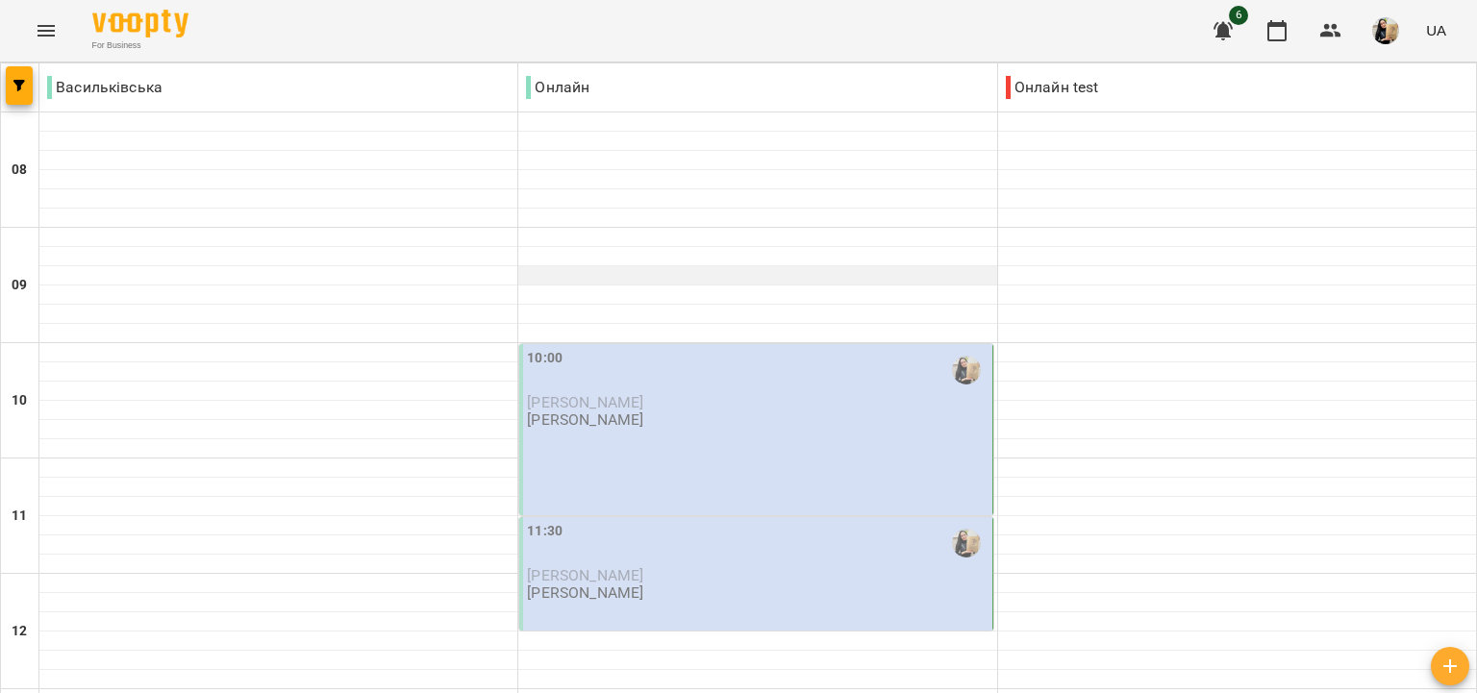
scroll to position [1277, 0]
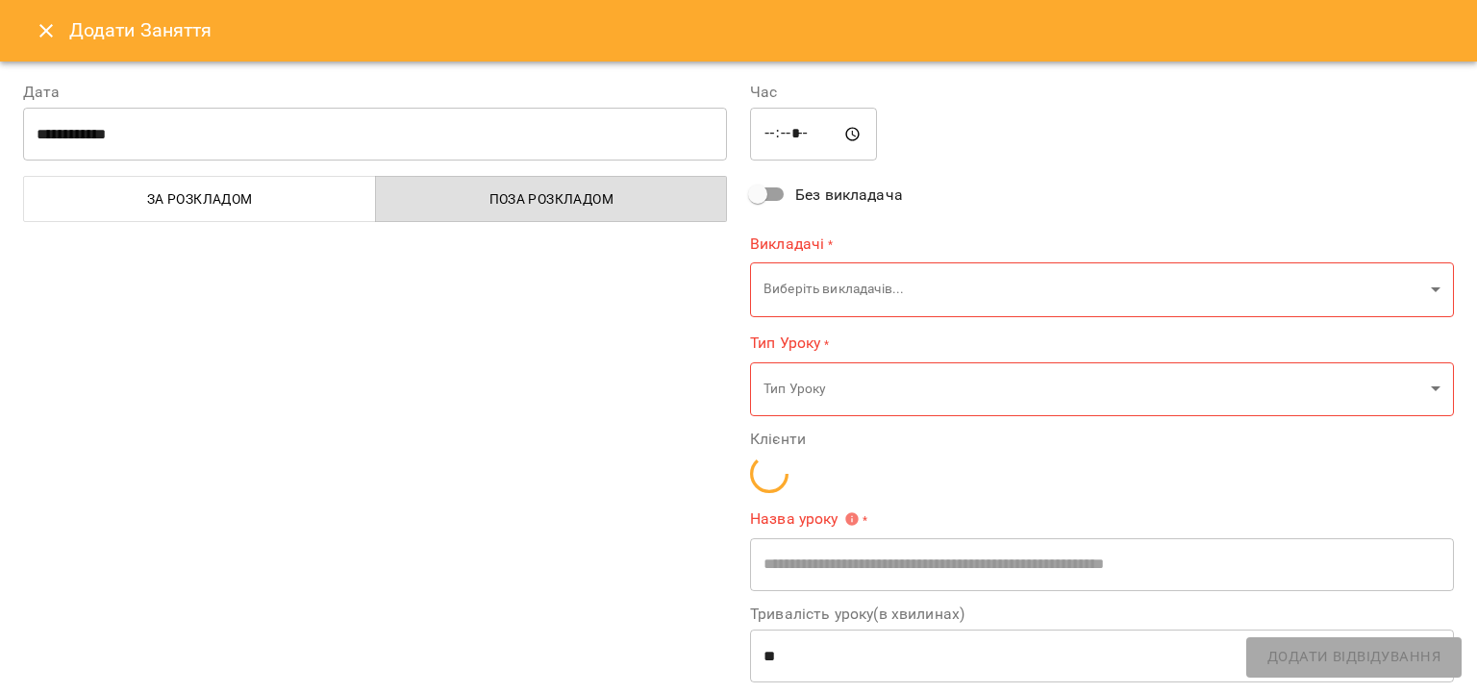
type input "**********"
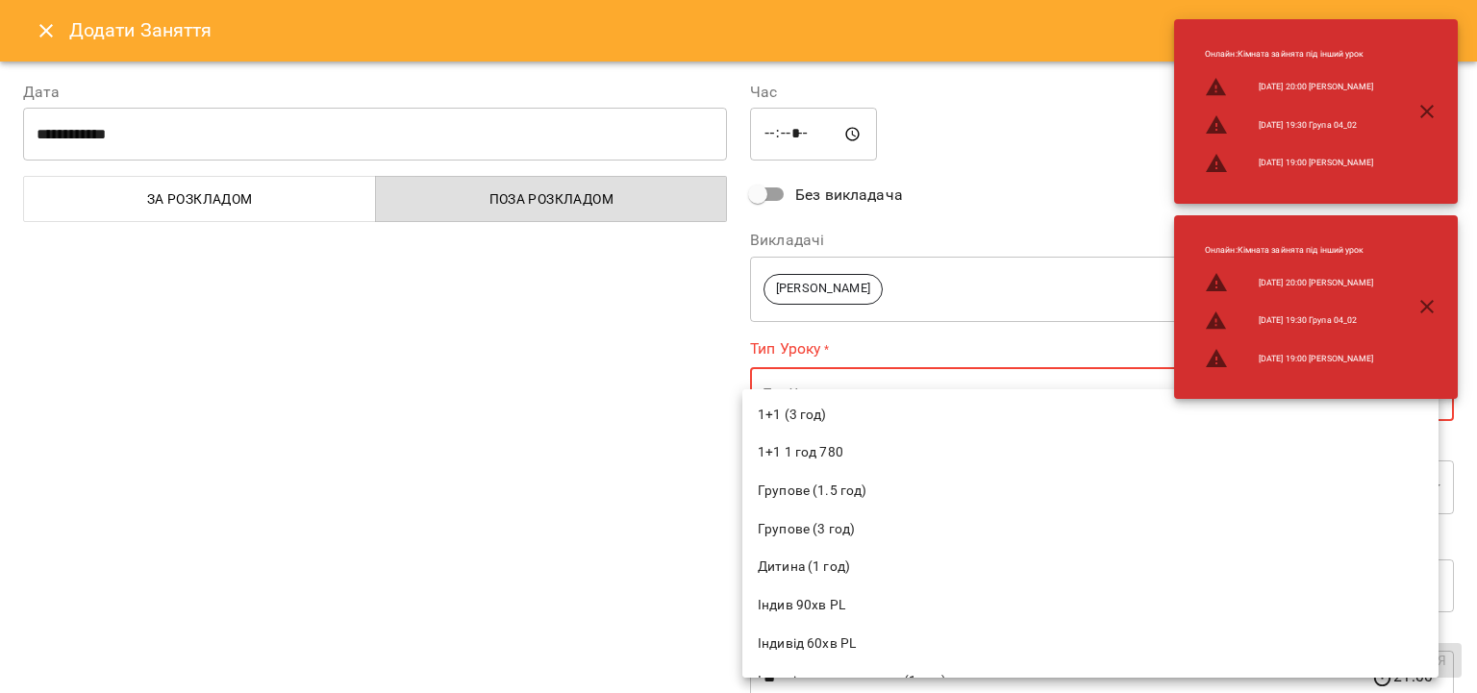
scroll to position [332, 0]
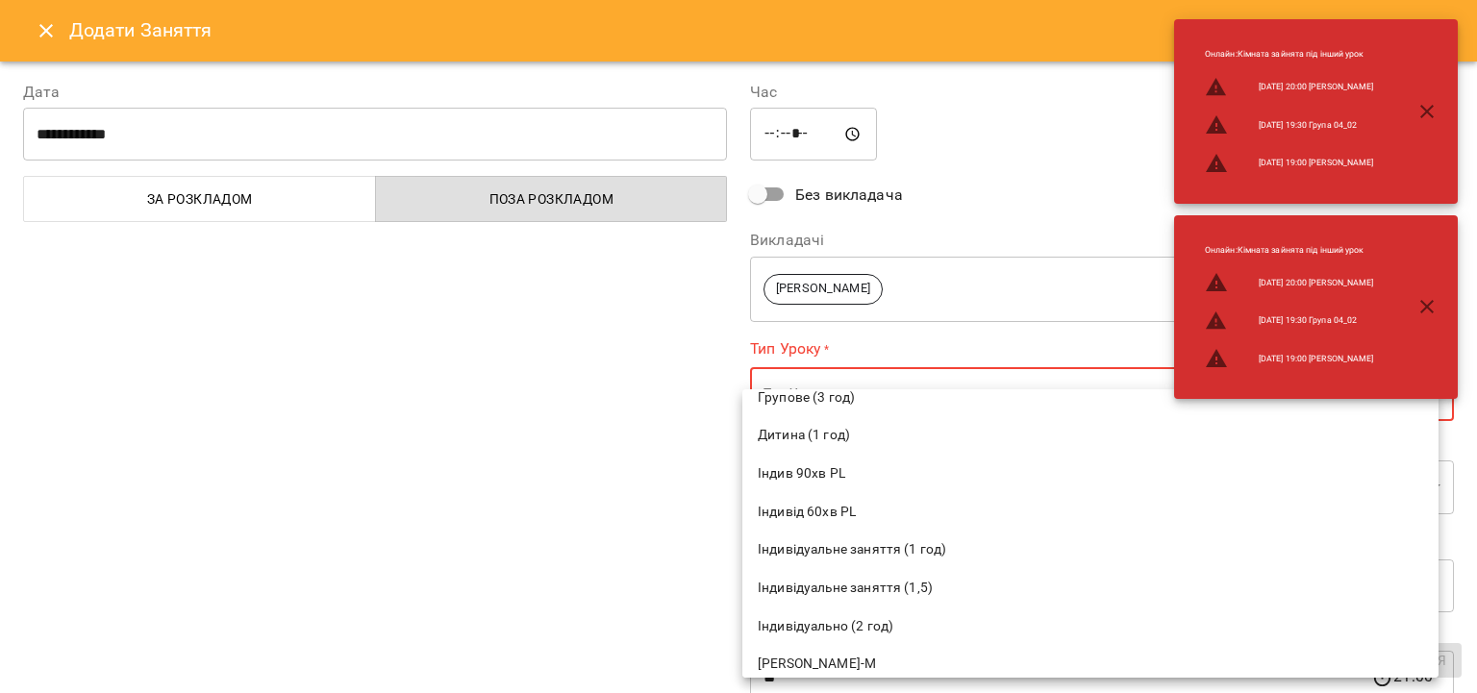
click at [850, 590] on span "Індивідуальне заняття (1,5)" at bounding box center [1090, 588] width 665 height 19
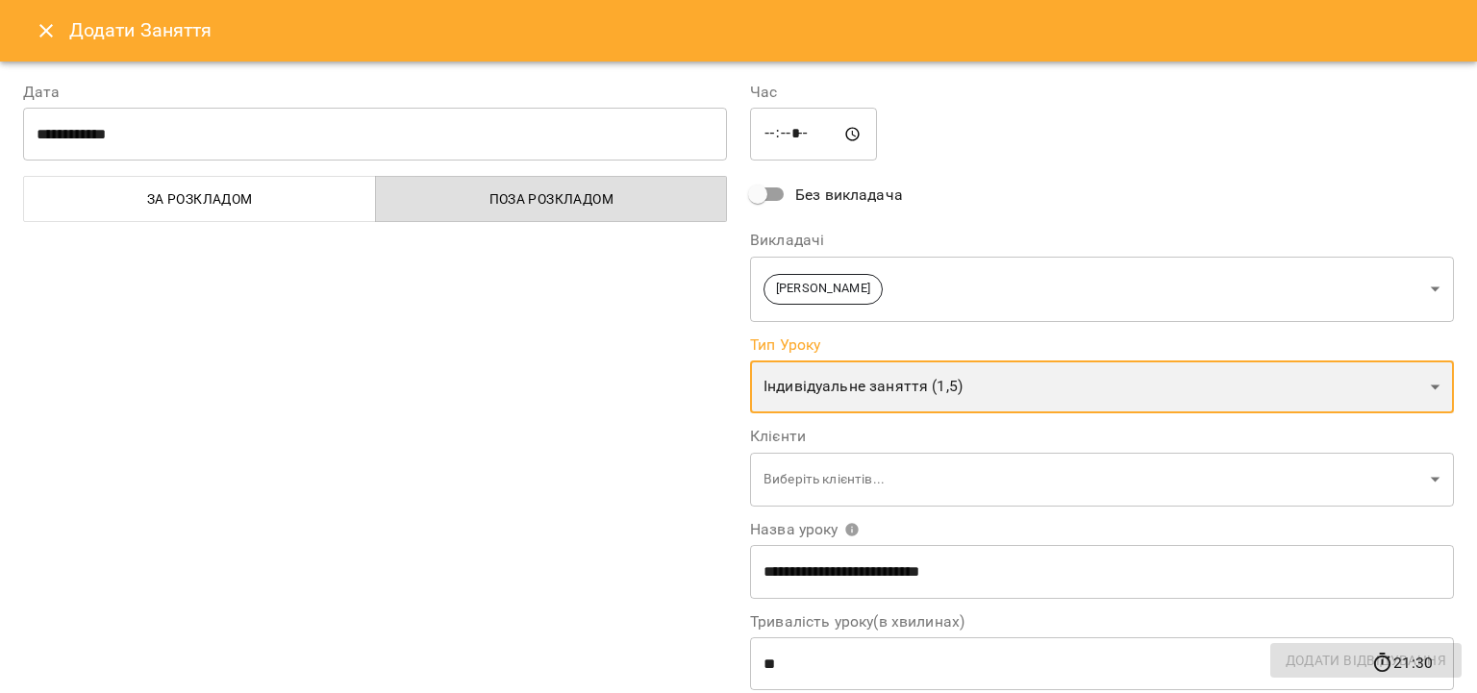
type input "**********"
type input "**"
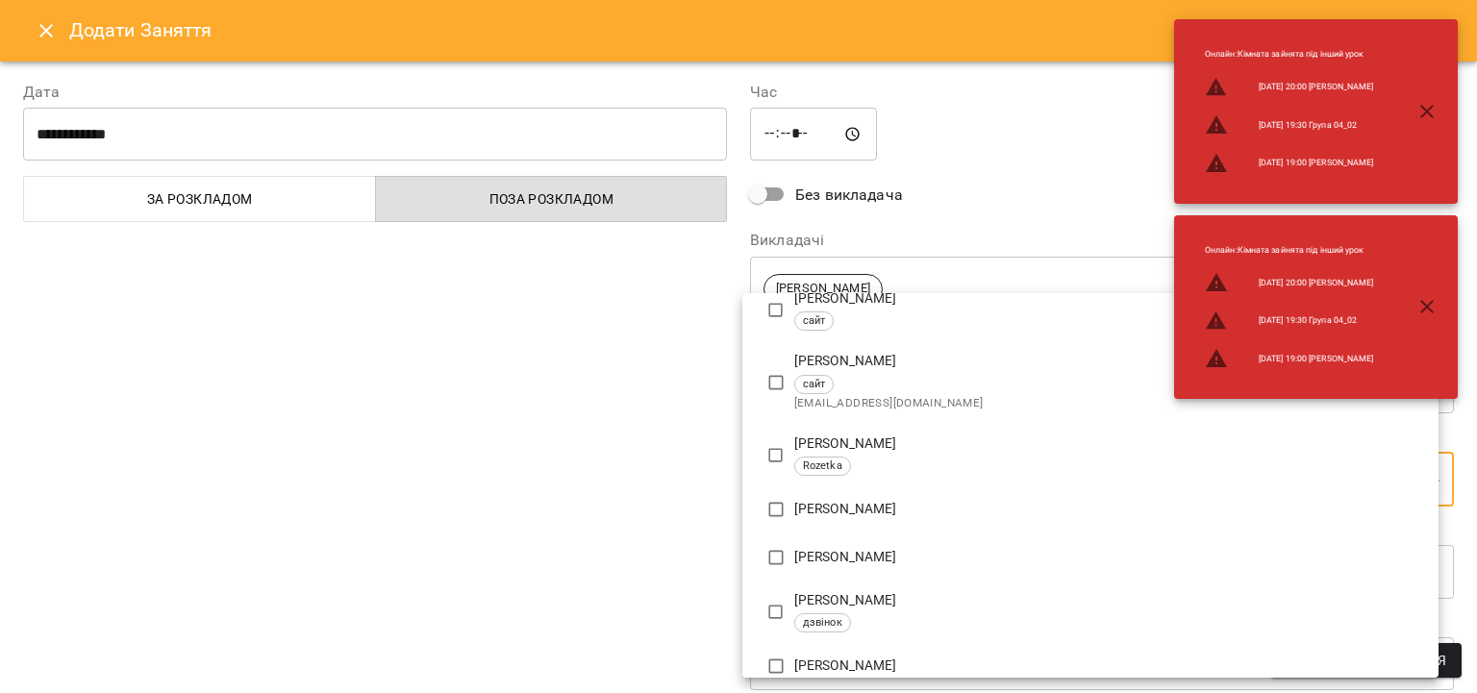
scroll to position [1108, 0]
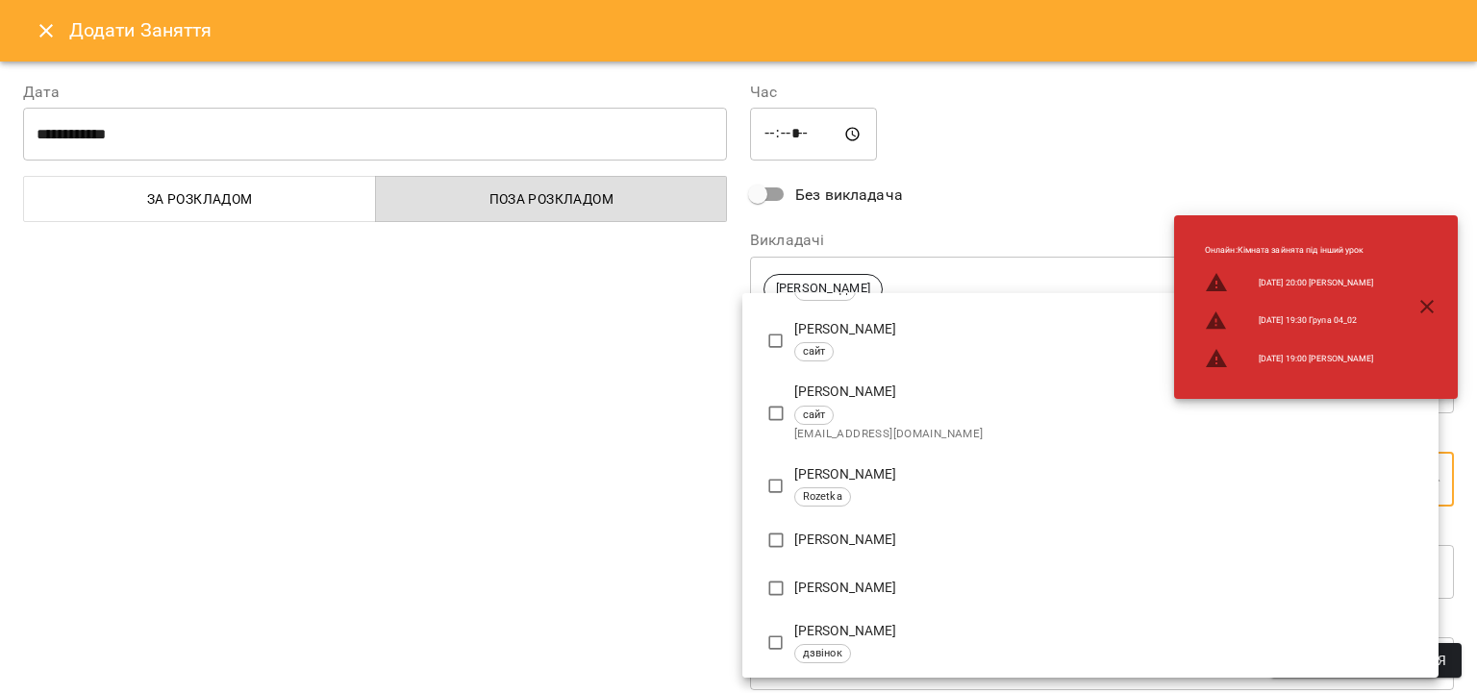
click at [846, 587] on p "Вікторія Новак" at bounding box center [1108, 588] width 629 height 19
type input "**********"
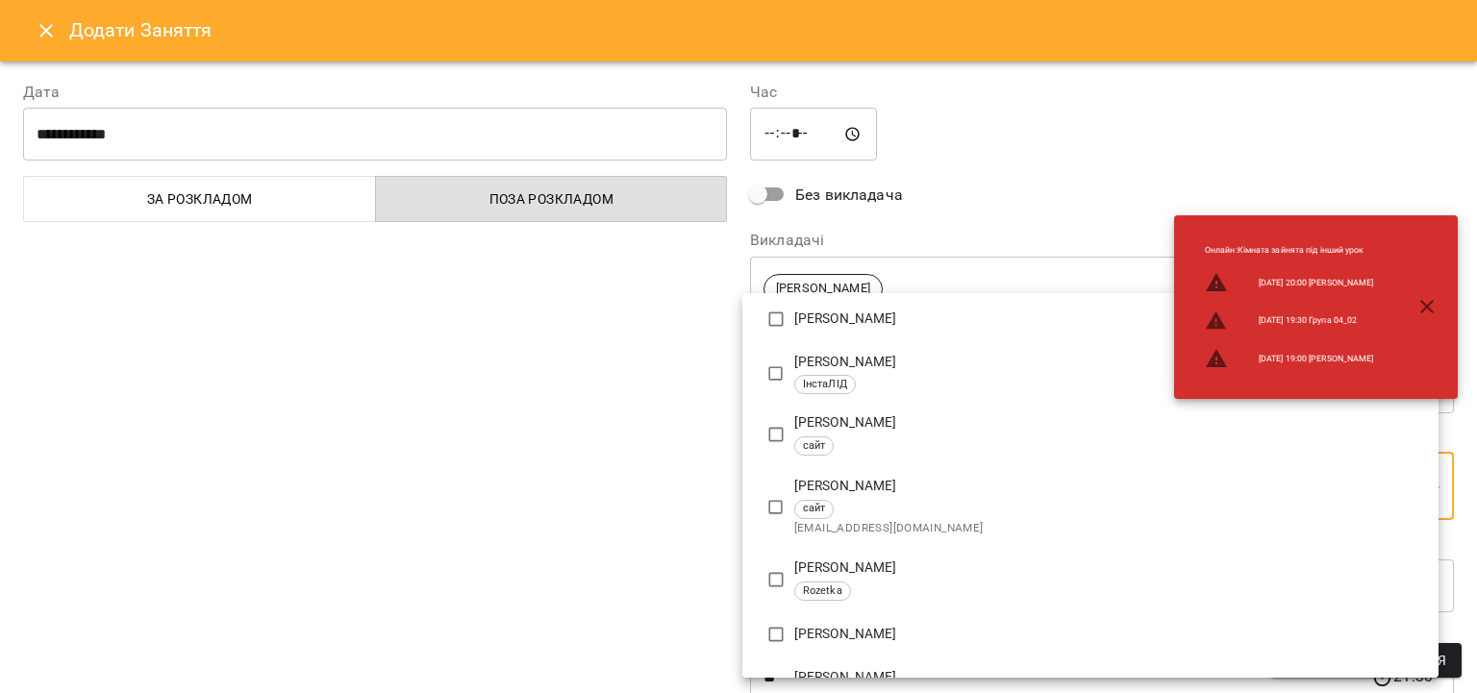
scroll to position [0, 0]
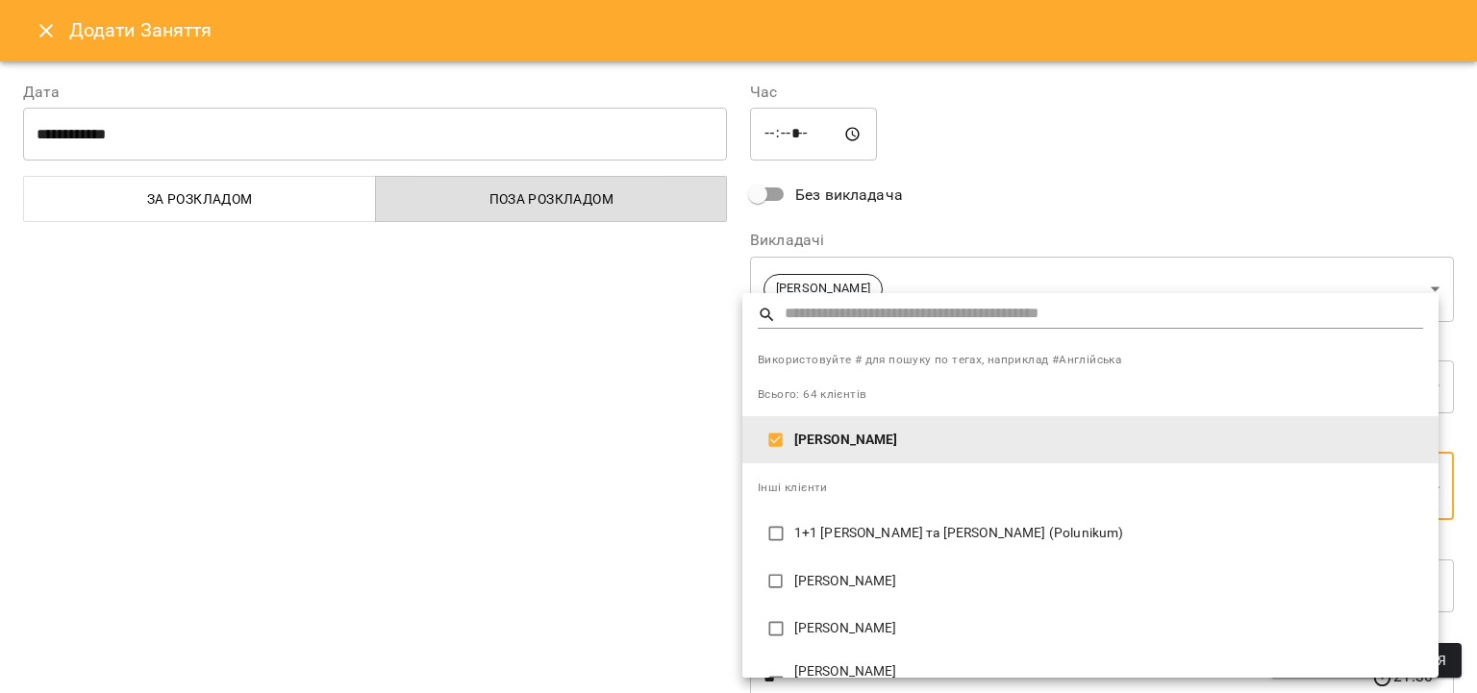
click at [549, 517] on div at bounding box center [738, 346] width 1477 height 693
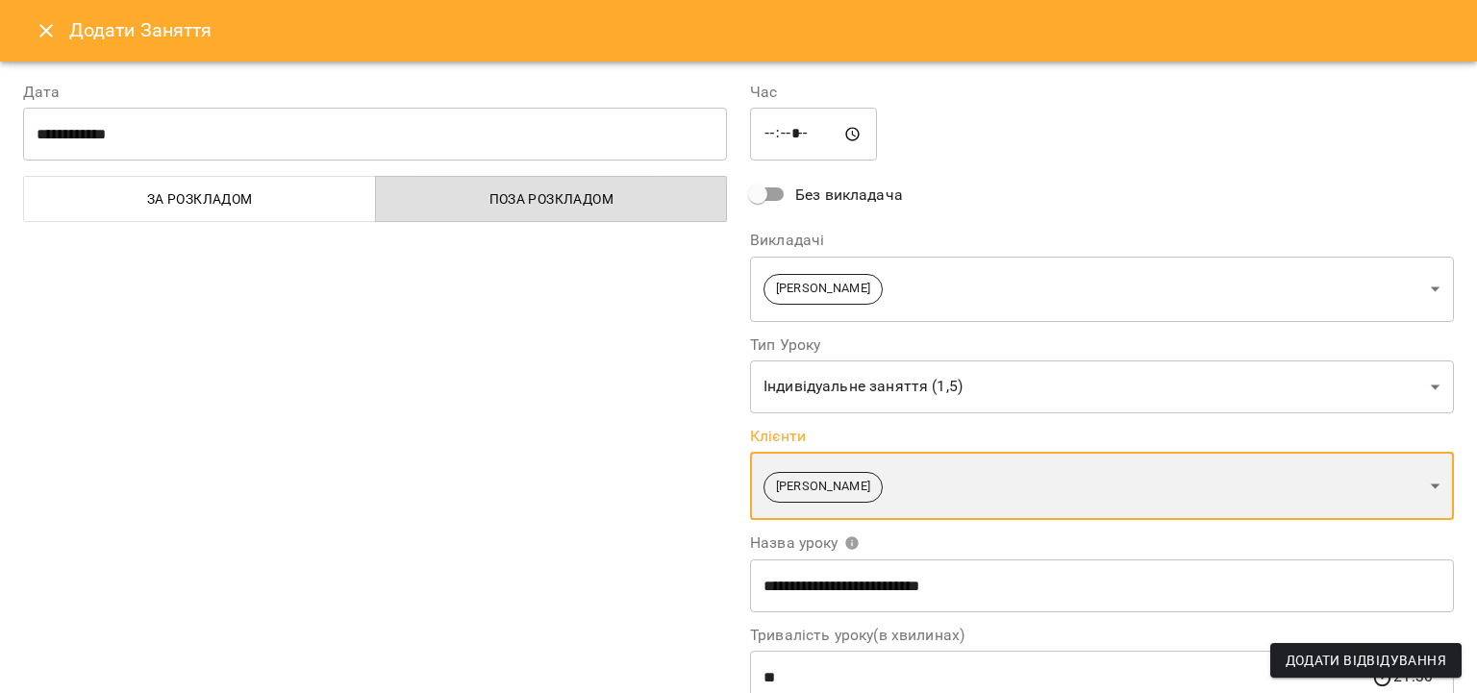
scroll to position [221, 0]
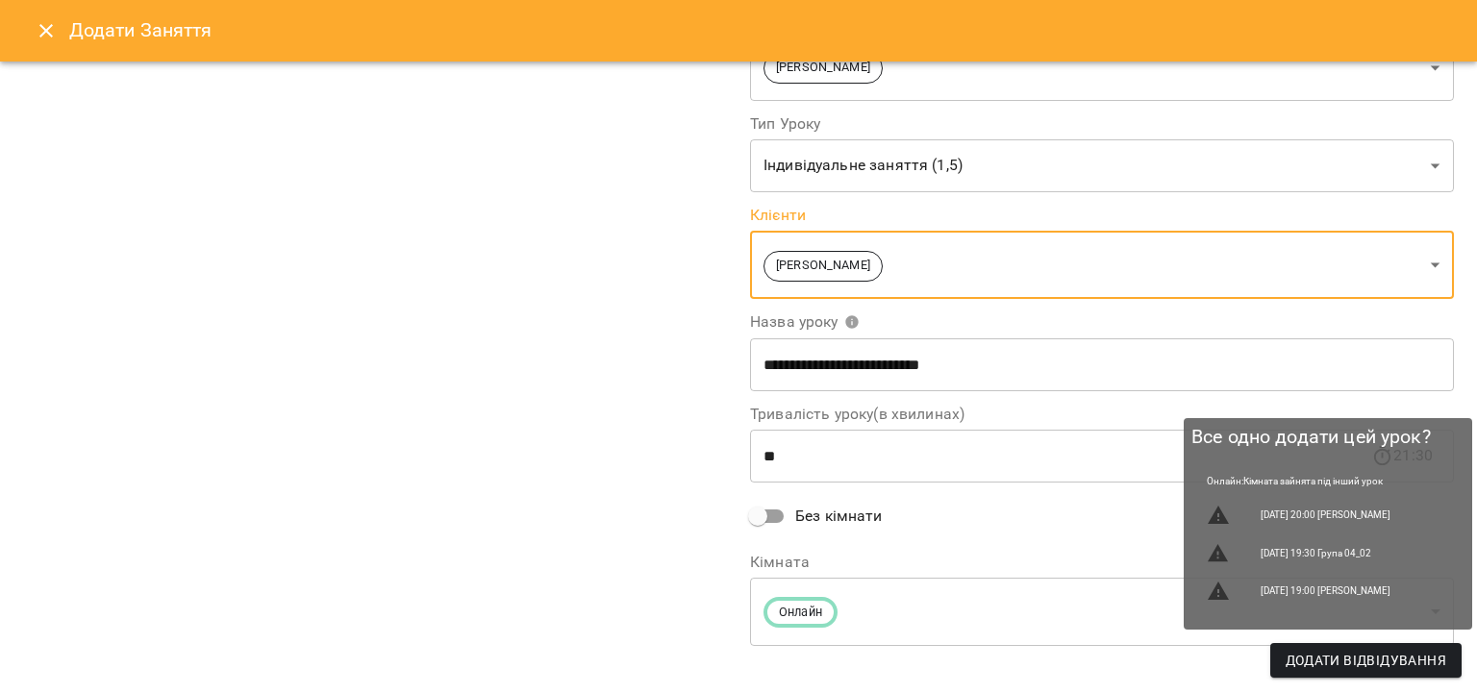
click at [1404, 652] on span "Додати Відвідування" at bounding box center [1366, 660] width 161 height 23
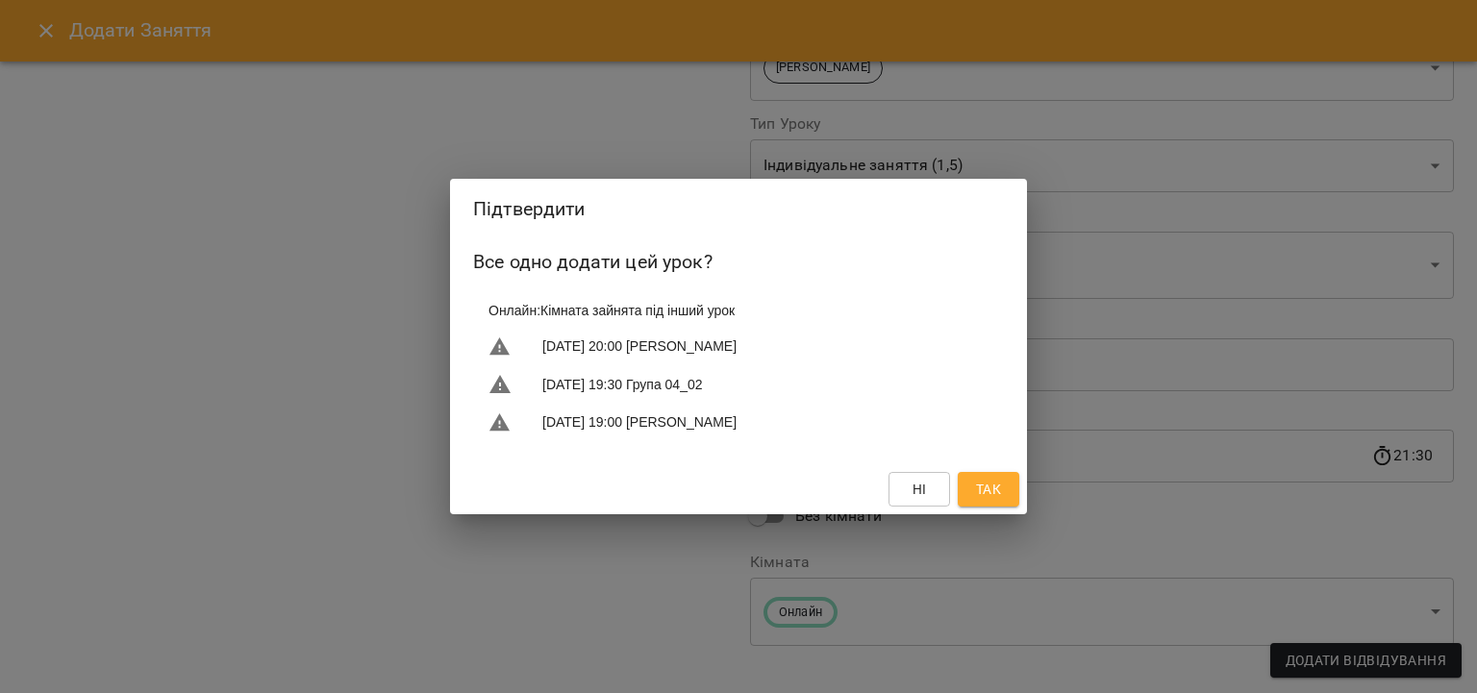
click at [991, 498] on span "Так" at bounding box center [988, 489] width 25 height 23
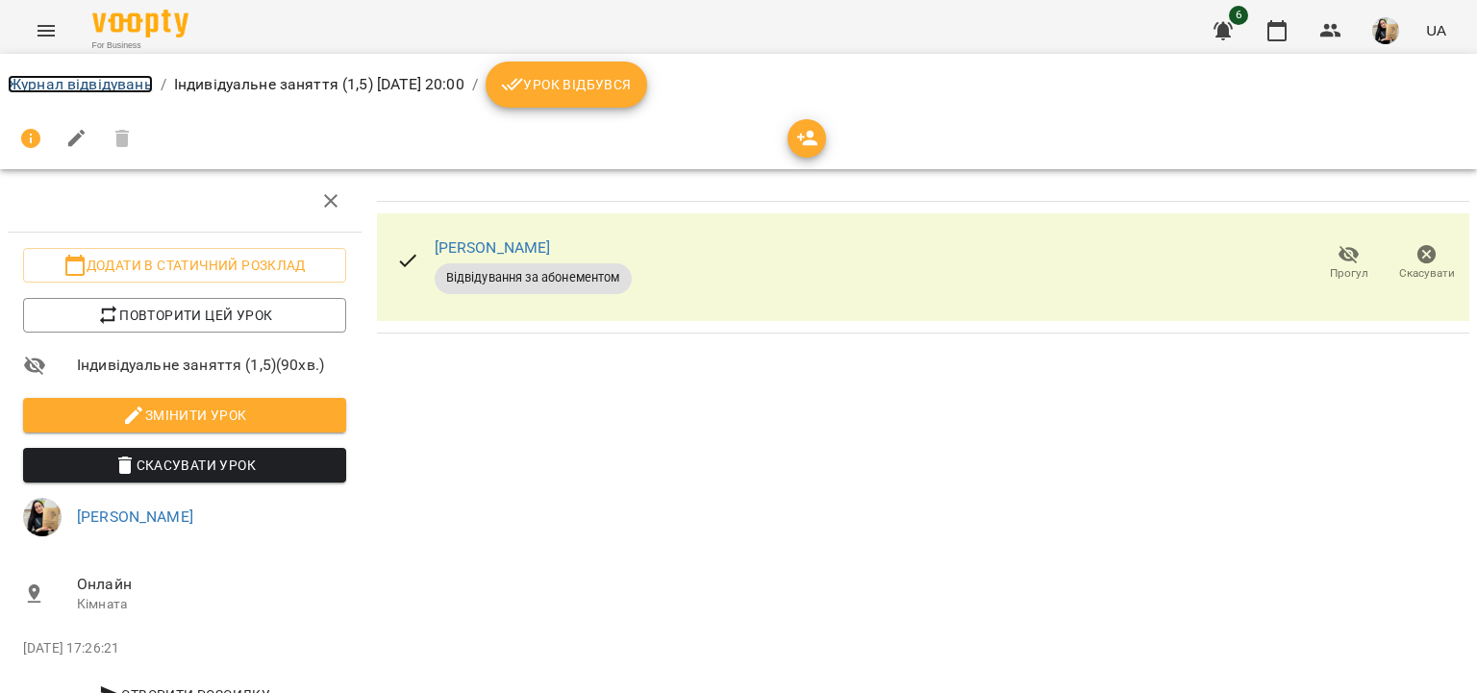
click at [138, 84] on link "Журнал відвідувань" at bounding box center [80, 84] width 145 height 18
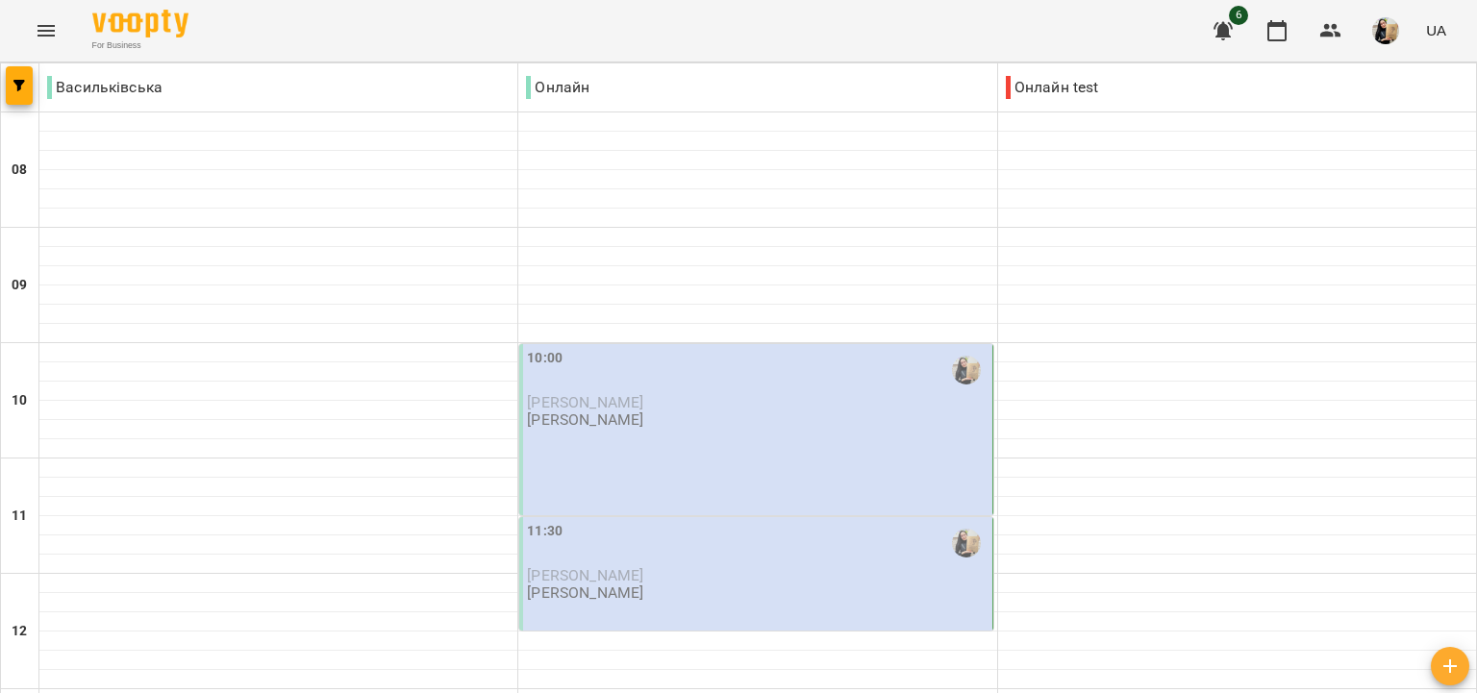
scroll to position [835, 0]
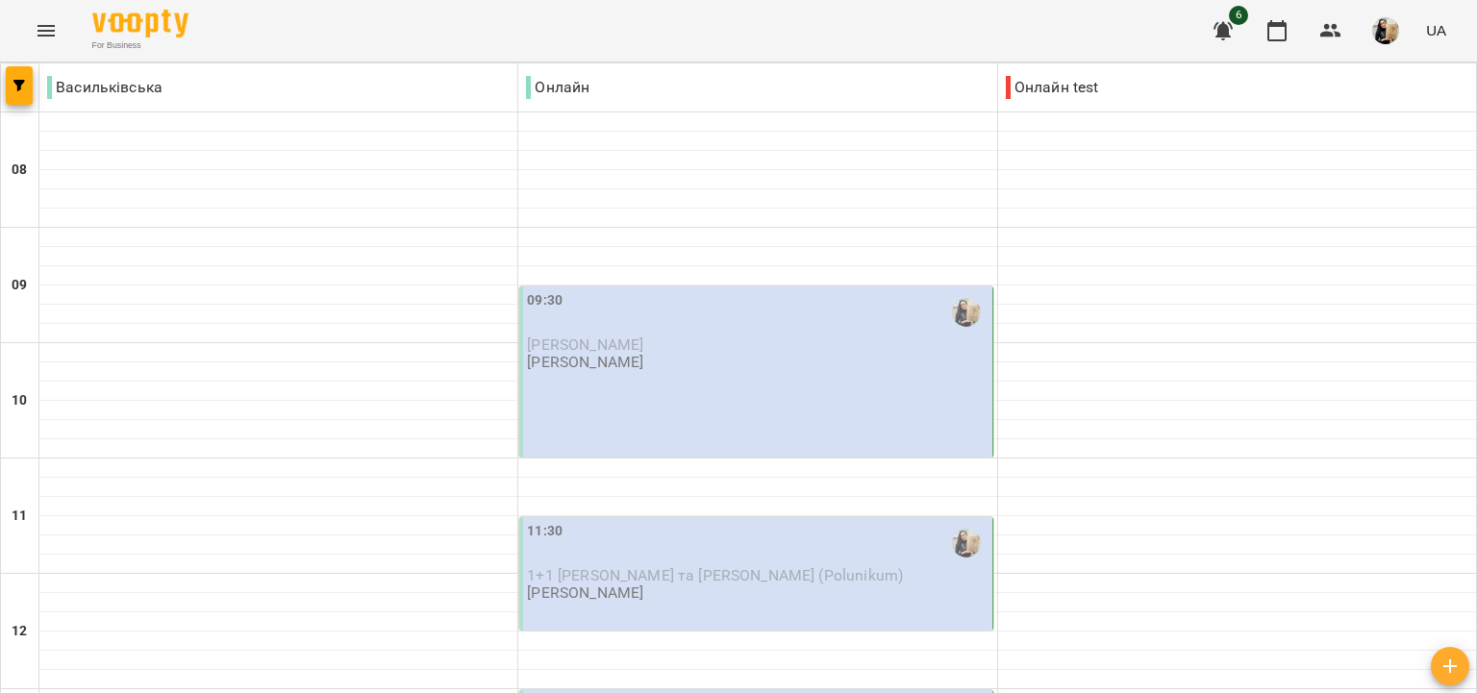
scroll to position [664, 0]
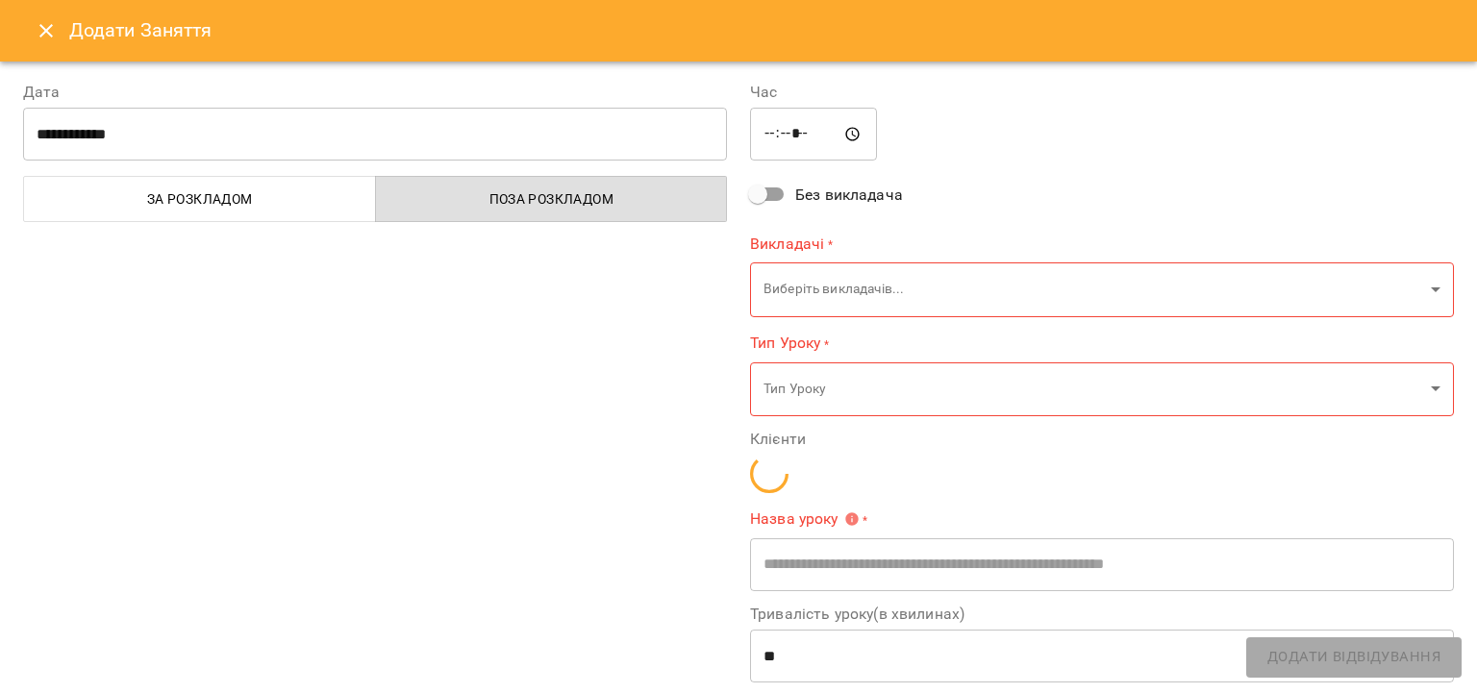
type input "**********"
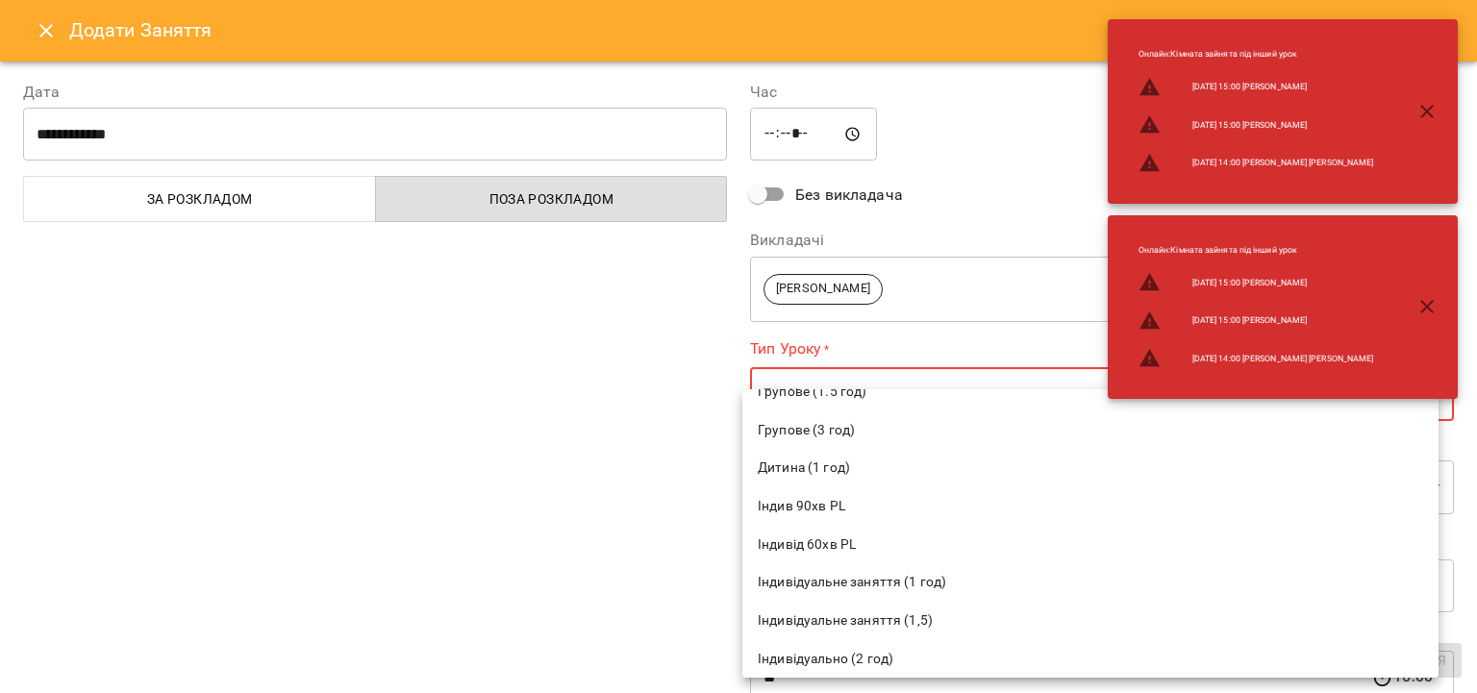
scroll to position [332, 0]
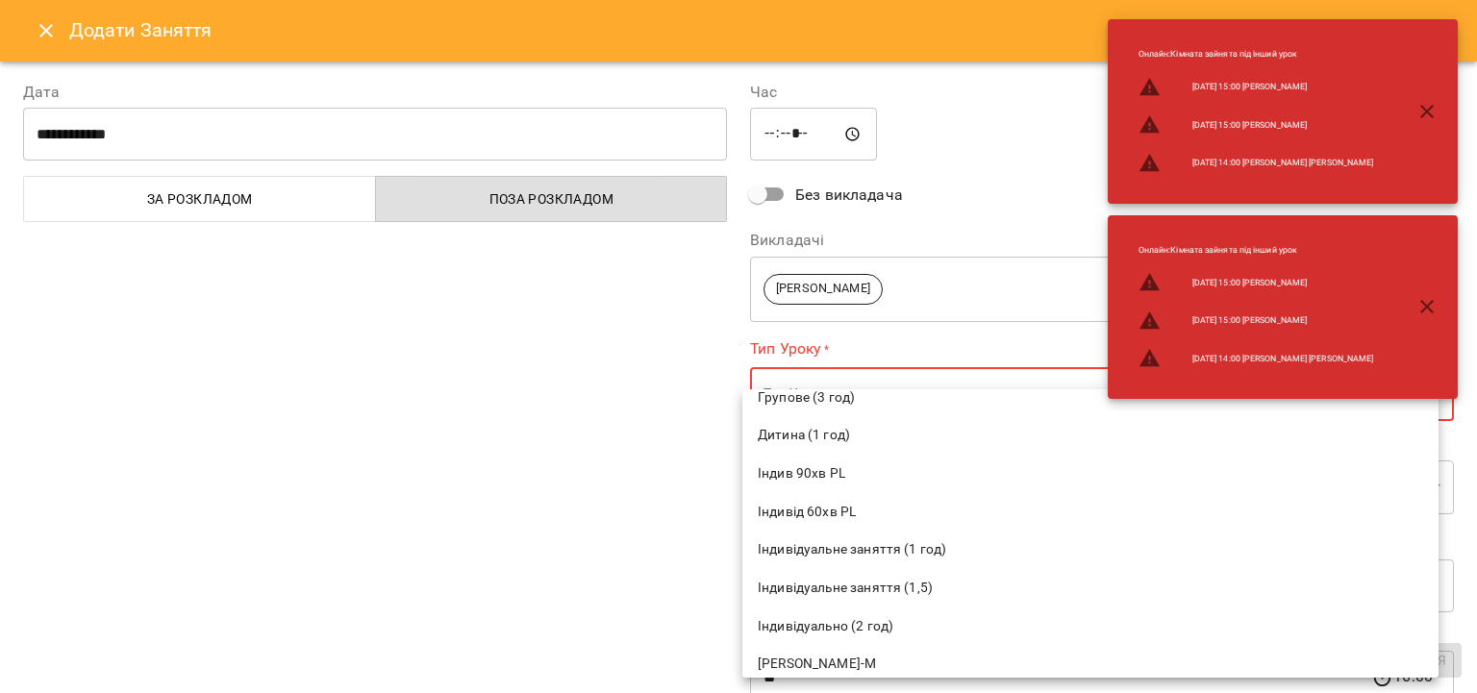
click at [872, 545] on span "Індивідуальне заняття (1 год)" at bounding box center [1090, 549] width 665 height 19
type input "**********"
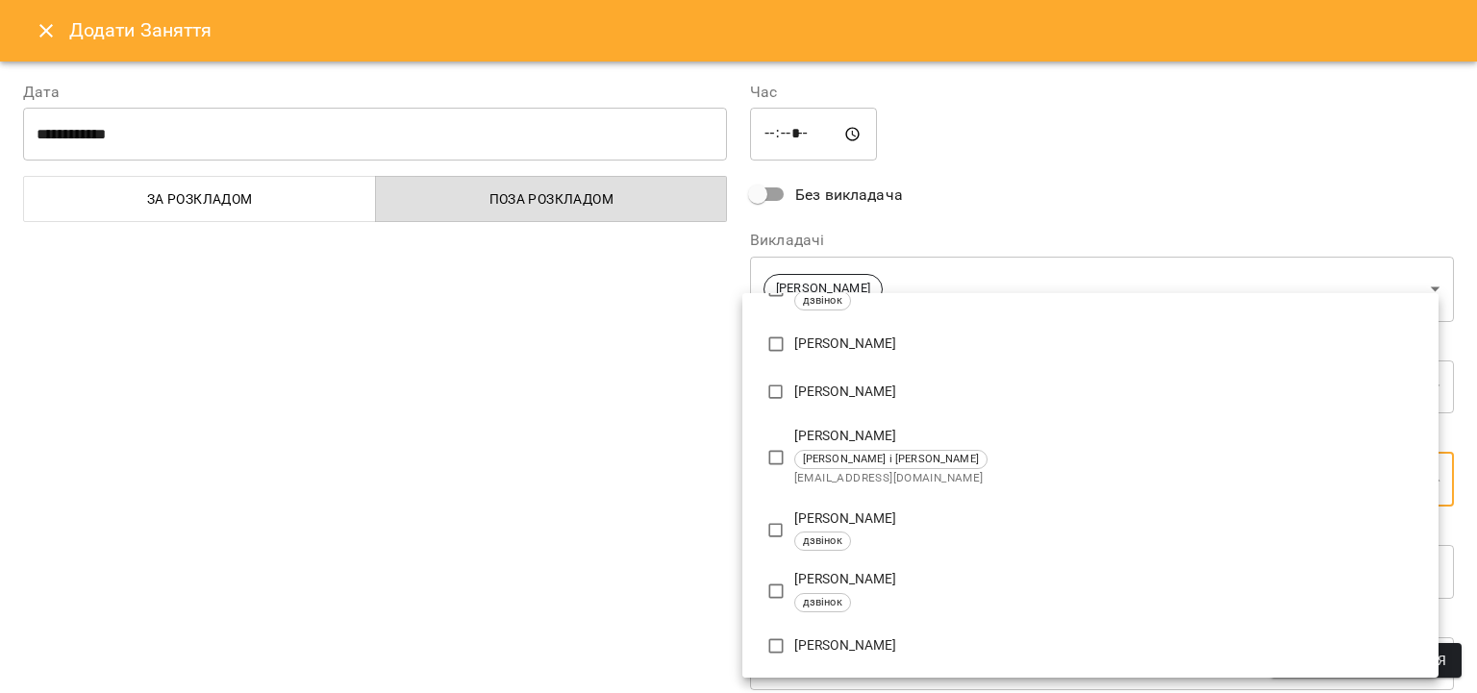
scroll to position [3588, 0]
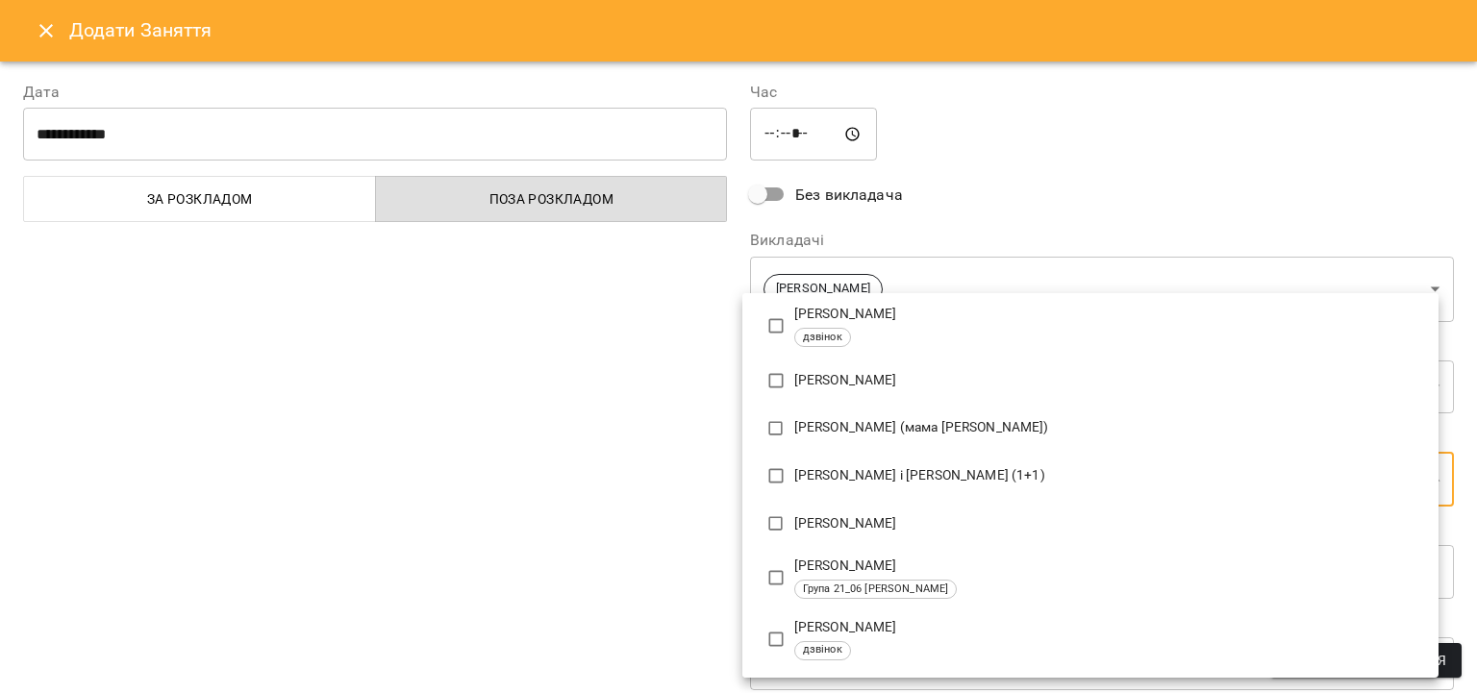
click at [834, 375] on p "Соломія Ремша" at bounding box center [1108, 380] width 629 height 19
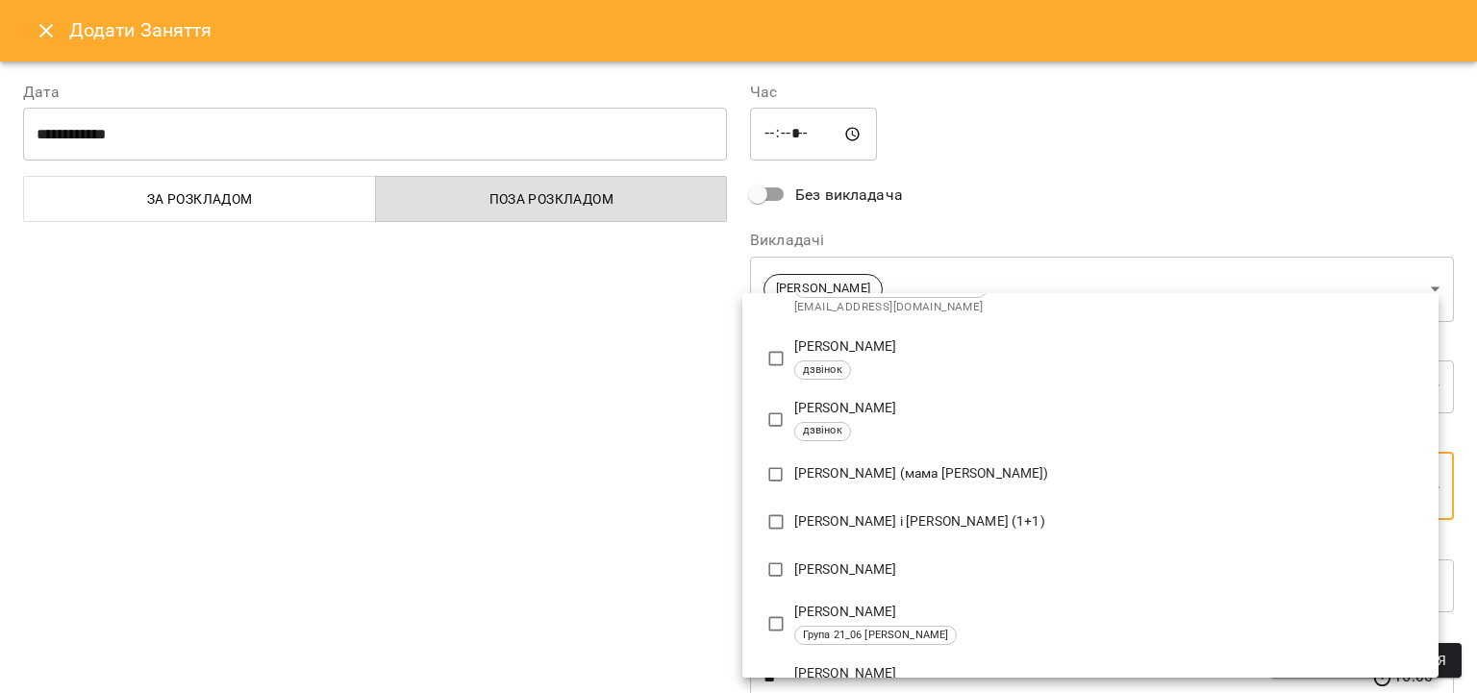
type input "**********"
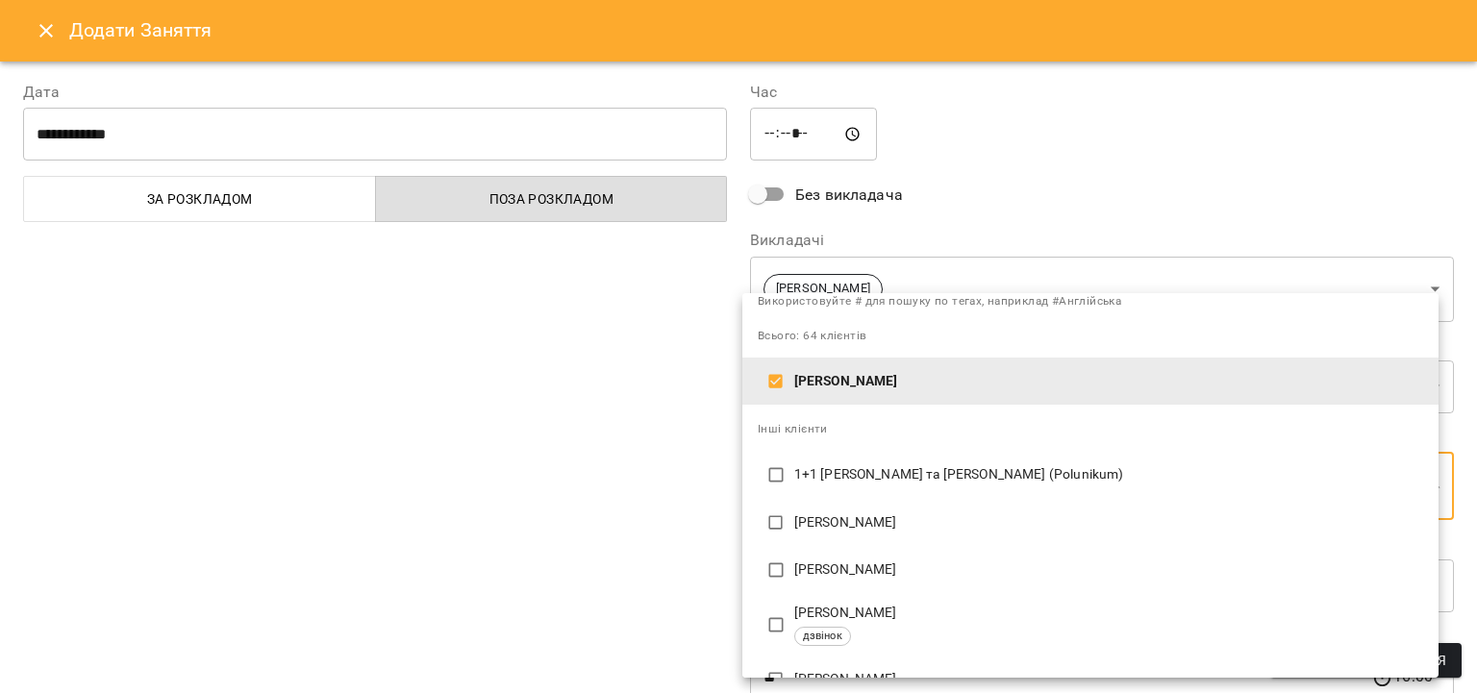
click at [622, 524] on div at bounding box center [738, 346] width 1477 height 693
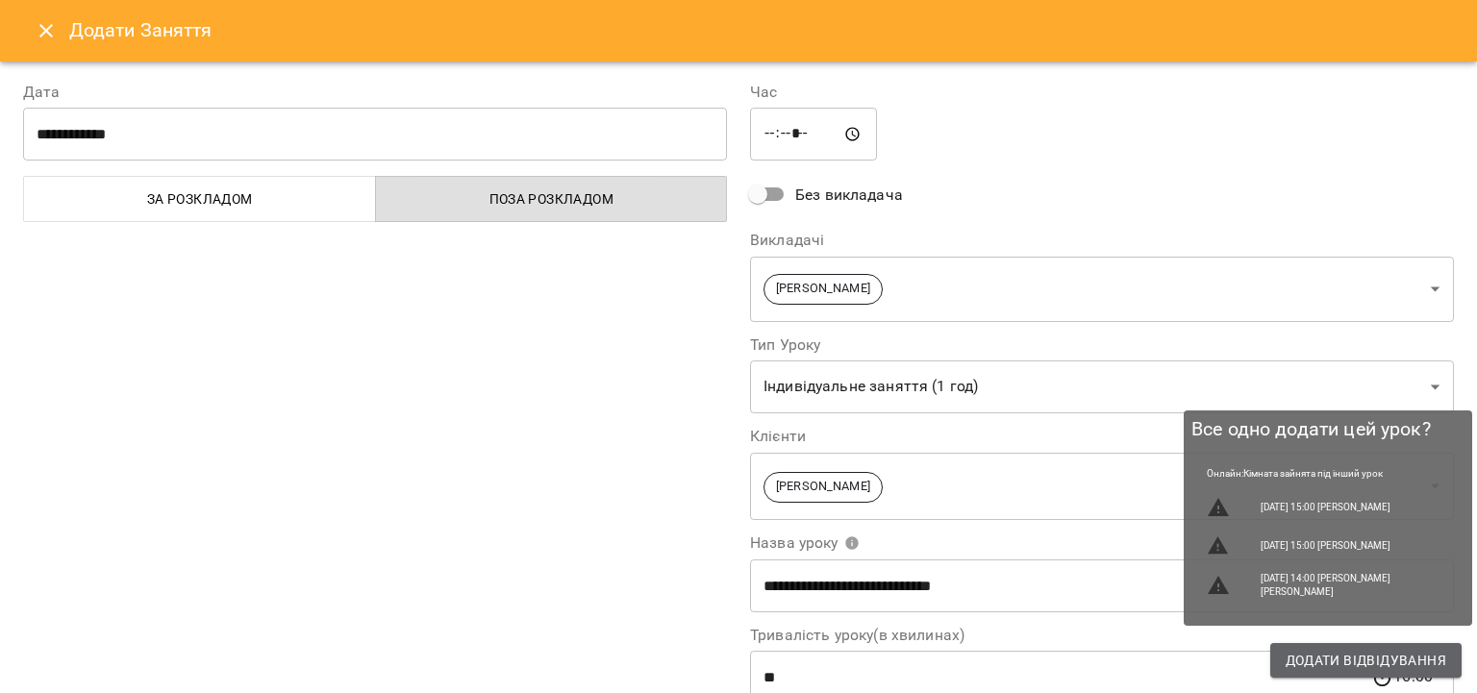
click at [1370, 665] on span "Додати Відвідування" at bounding box center [1366, 660] width 161 height 23
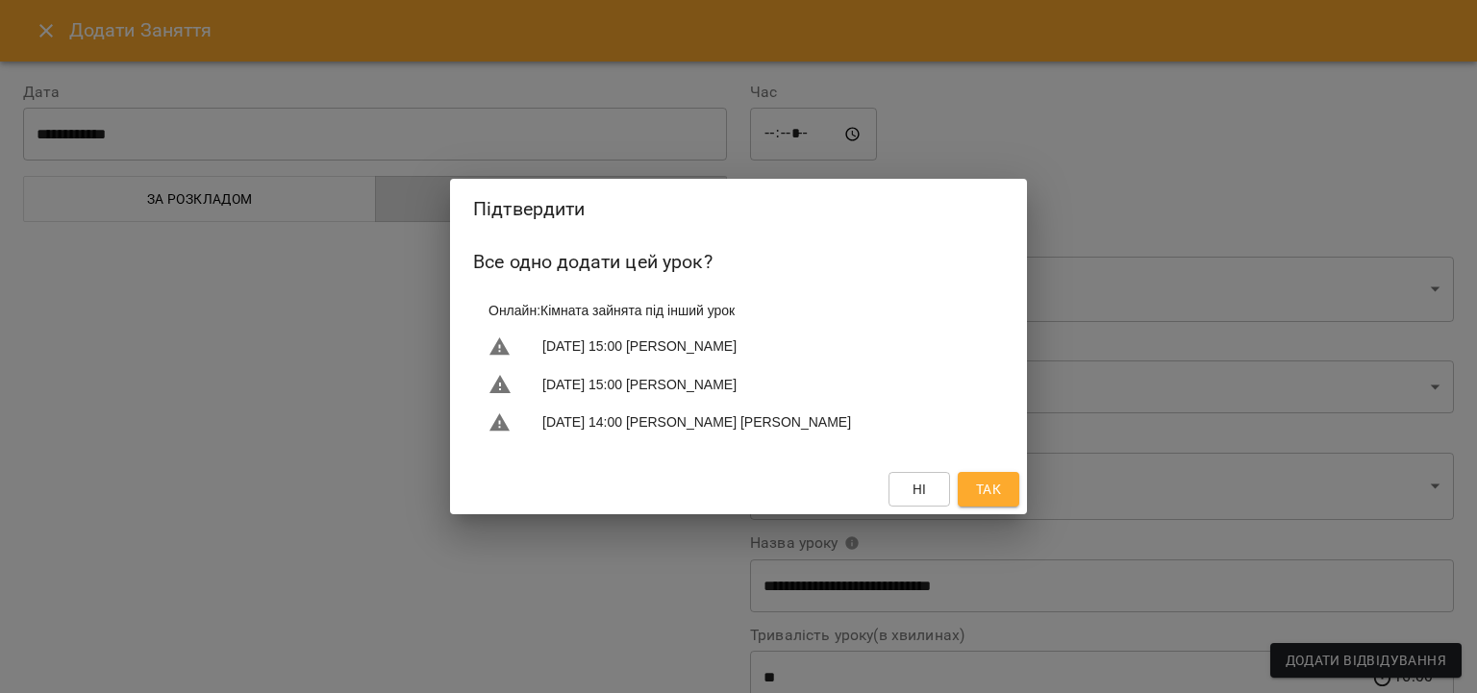
click at [987, 501] on span "Так" at bounding box center [988, 489] width 25 height 23
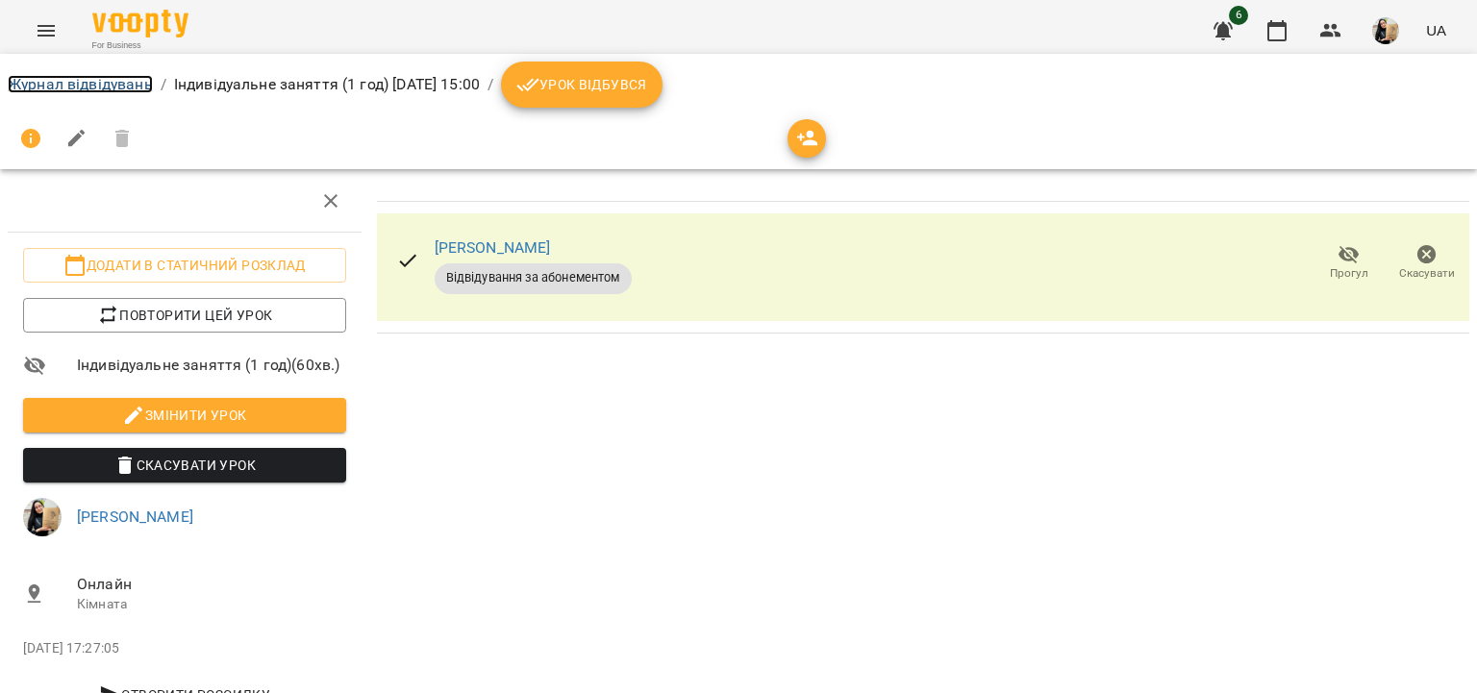
click at [91, 88] on link "Журнал відвідувань" at bounding box center [80, 84] width 145 height 18
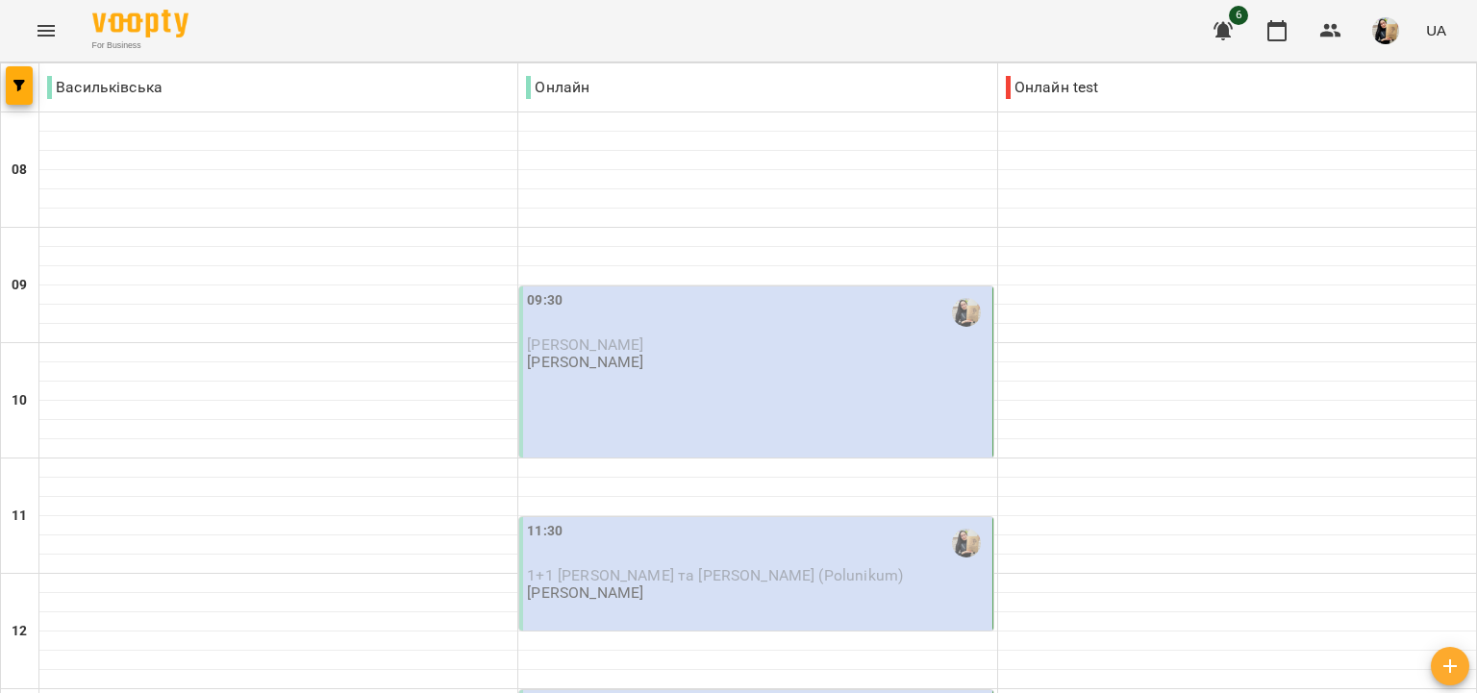
scroll to position [1277, 0]
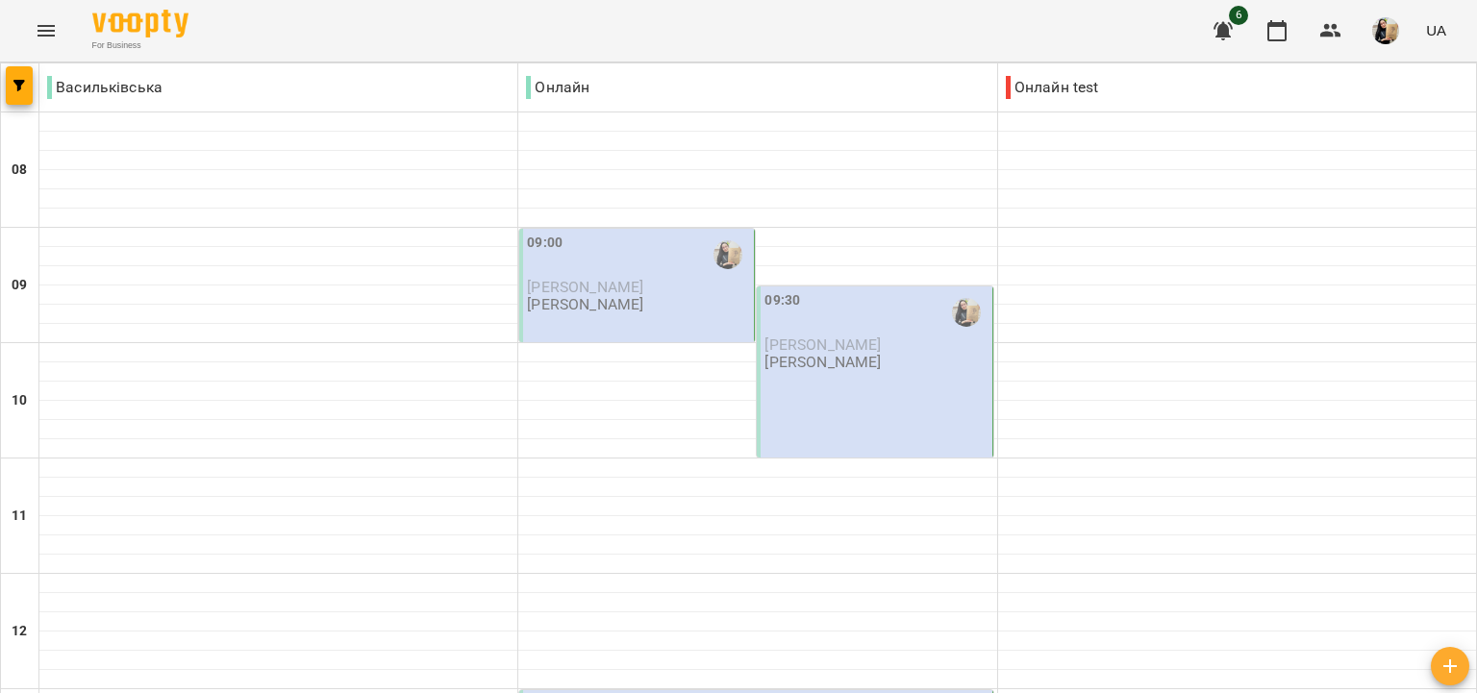
scroll to position [664, 0]
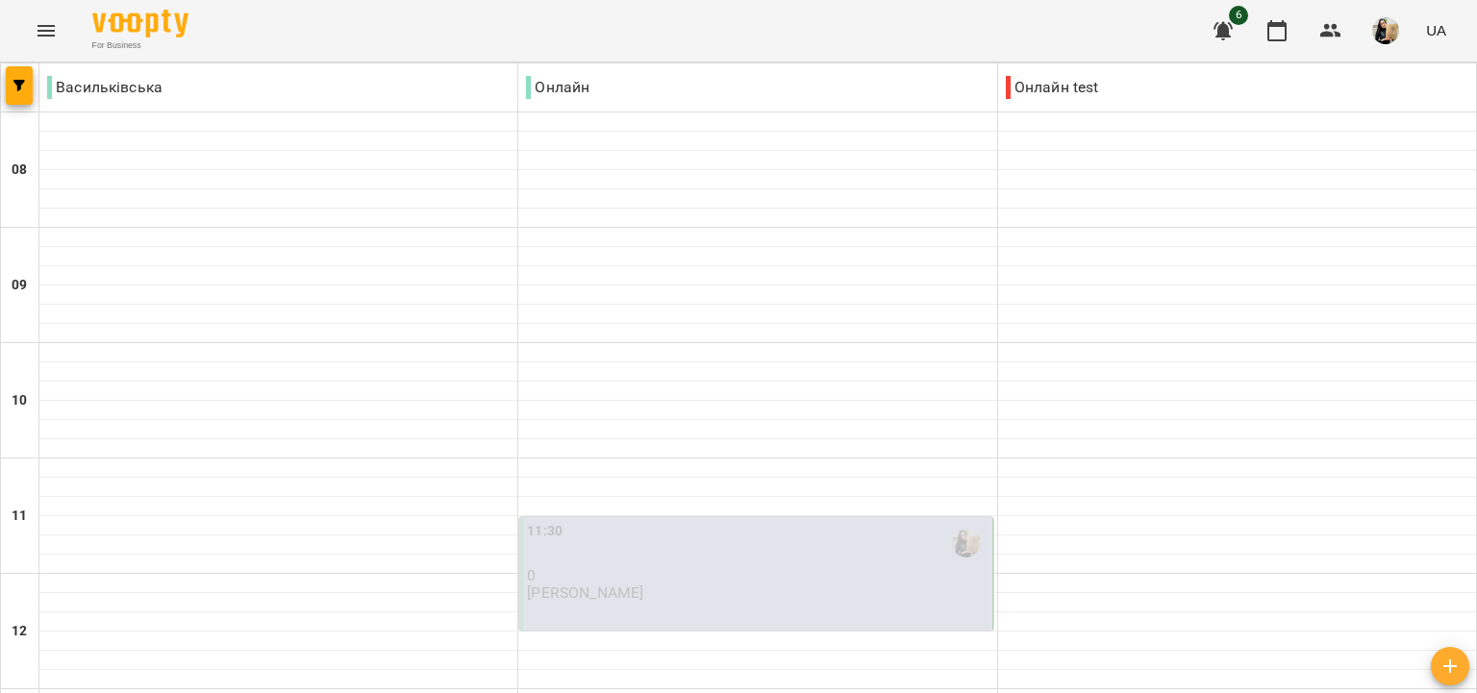
scroll to position [886, 0]
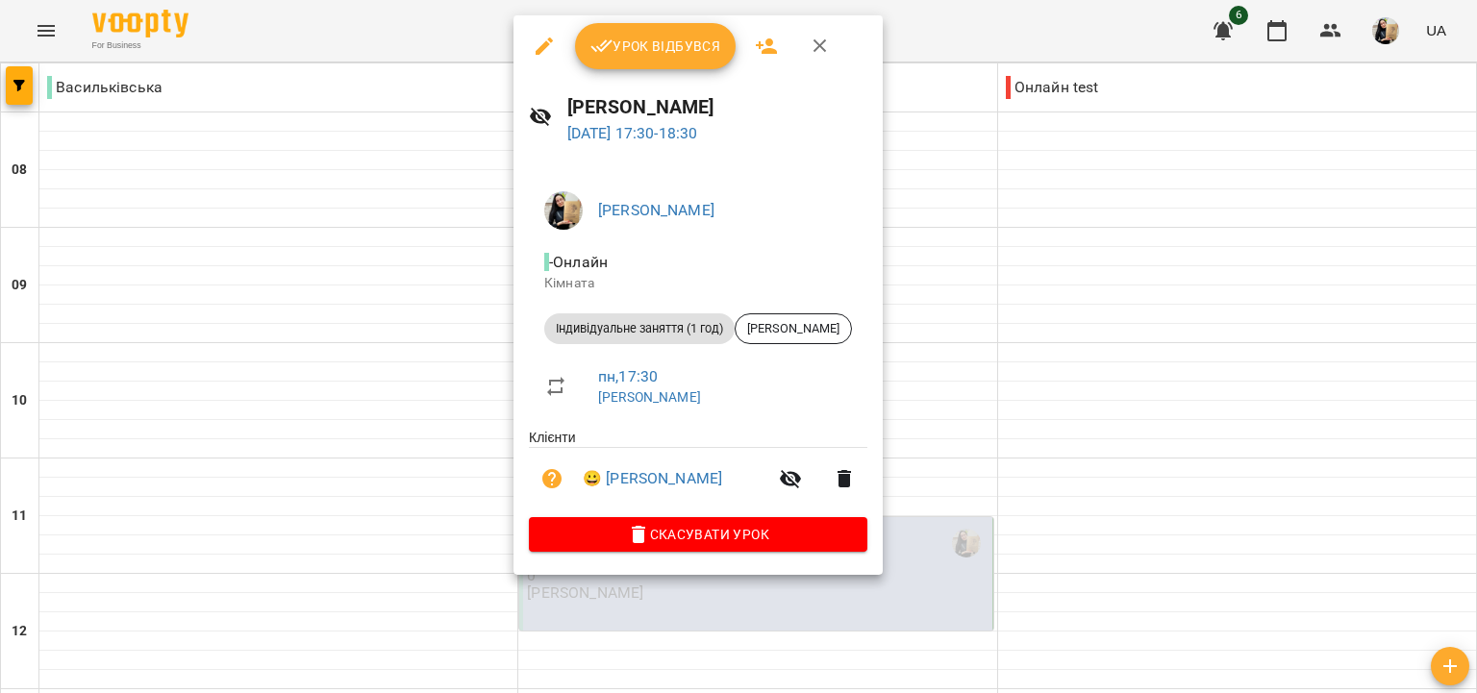
click at [637, 64] on button "Урок відбувся" at bounding box center [656, 46] width 162 height 46
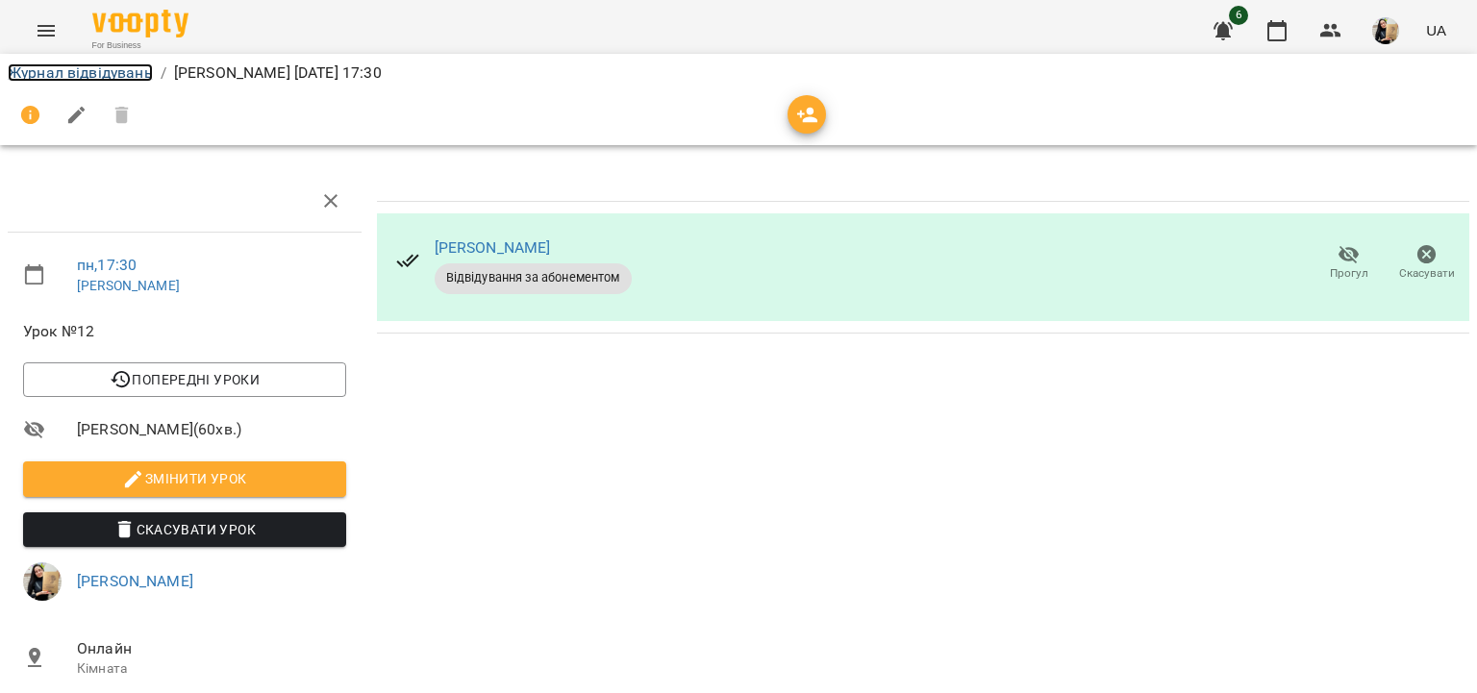
click at [77, 79] on link "Журнал відвідувань" at bounding box center [80, 72] width 145 height 18
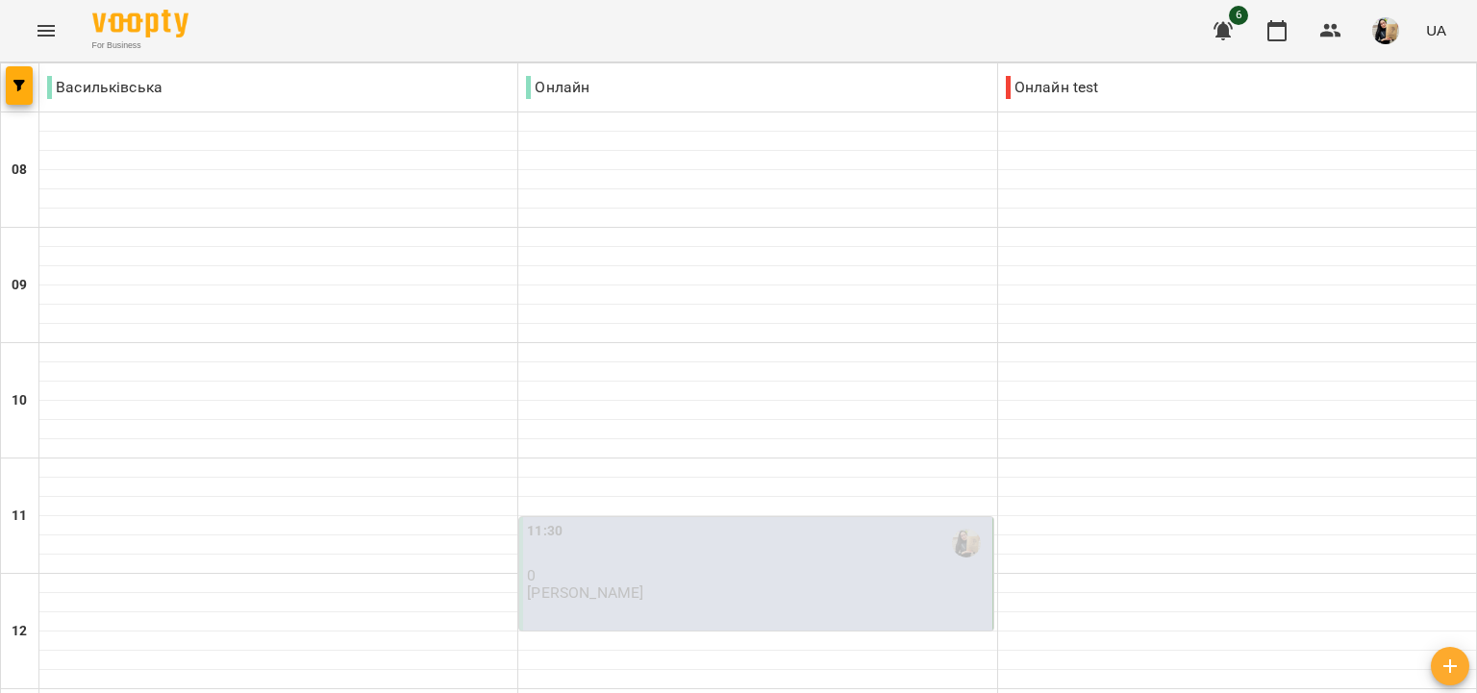
scroll to position [1108, 0]
